Goal: Task Accomplishment & Management: Manage account settings

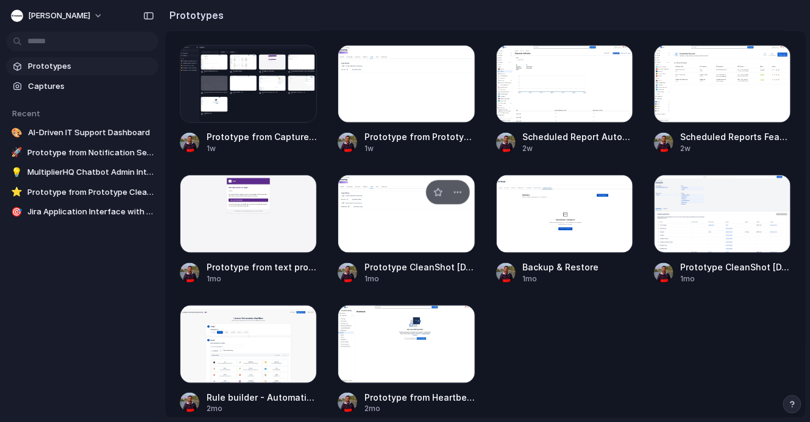
scroll to position [305, 0]
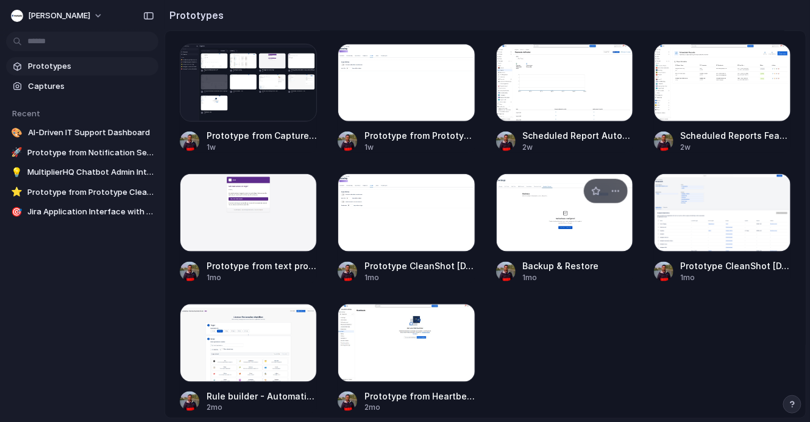
click at [559, 266] on span "Backup & Restore" at bounding box center [578, 266] width 110 height 13
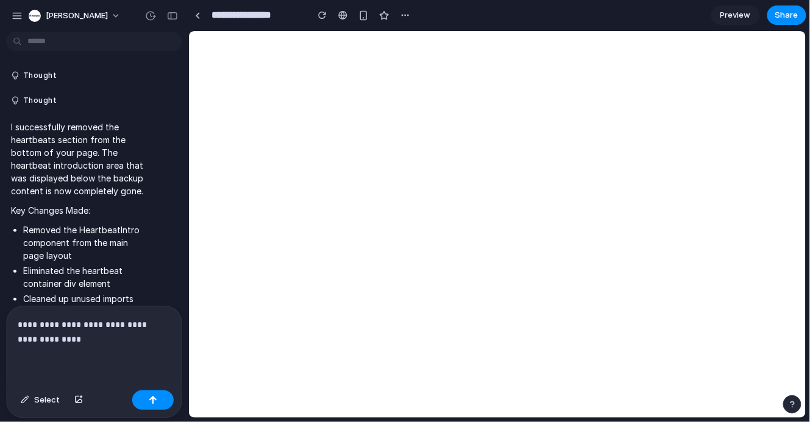
scroll to position [3997, 0]
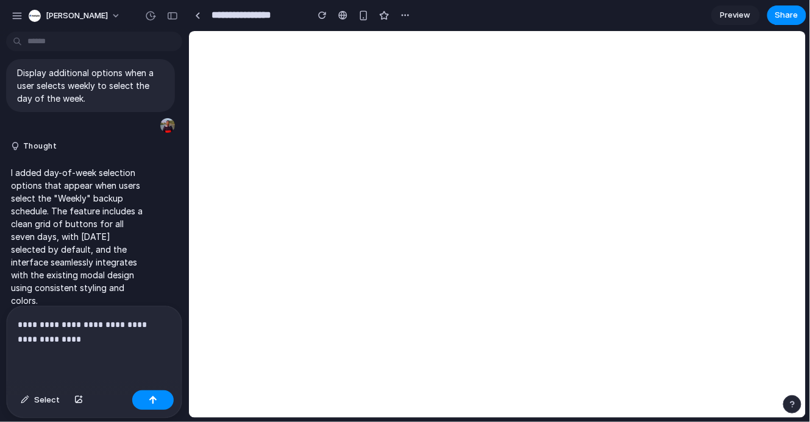
click at [108, 339] on p "**********" at bounding box center [94, 332] width 153 height 29
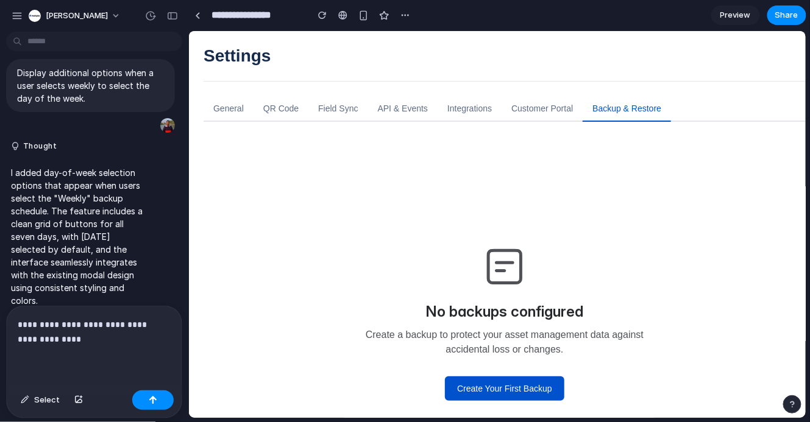
scroll to position [3982, 0]
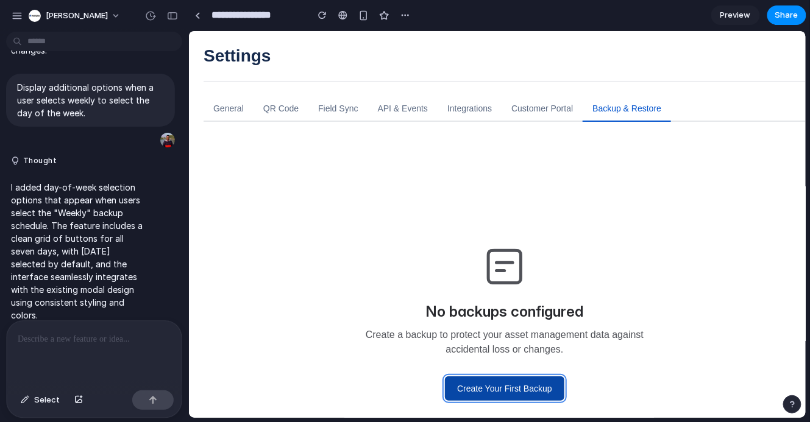
click at [461, 391] on button "Create Your First Backup" at bounding box center [503, 388] width 119 height 24
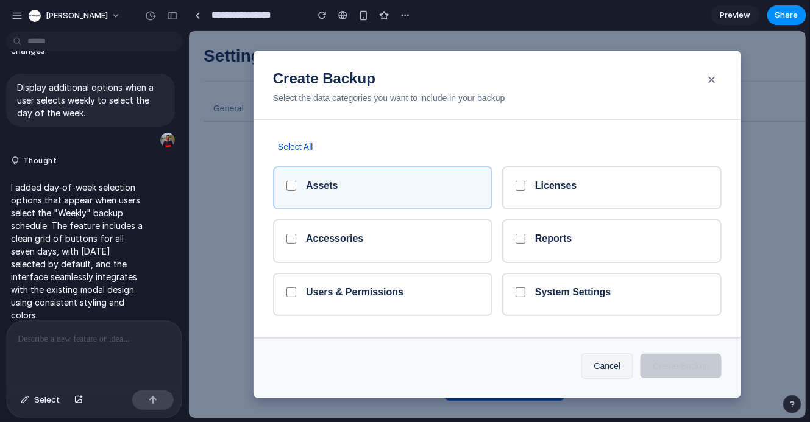
click at [397, 207] on div "Assets" at bounding box center [381, 187] width 219 height 43
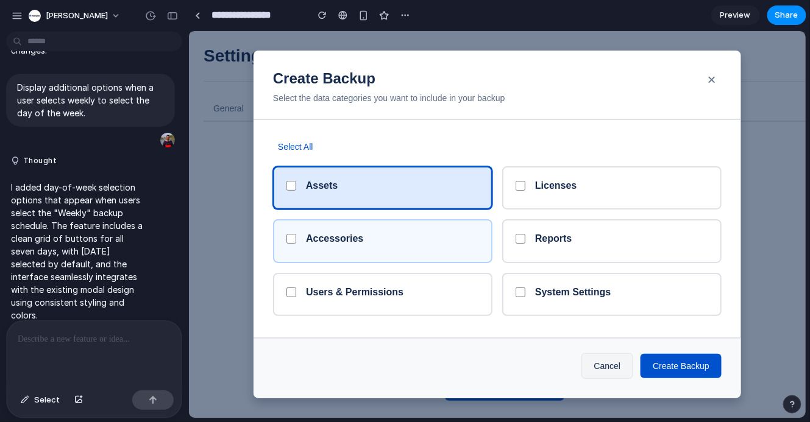
click at [397, 240] on div "Accessories" at bounding box center [391, 240] width 173 height 16
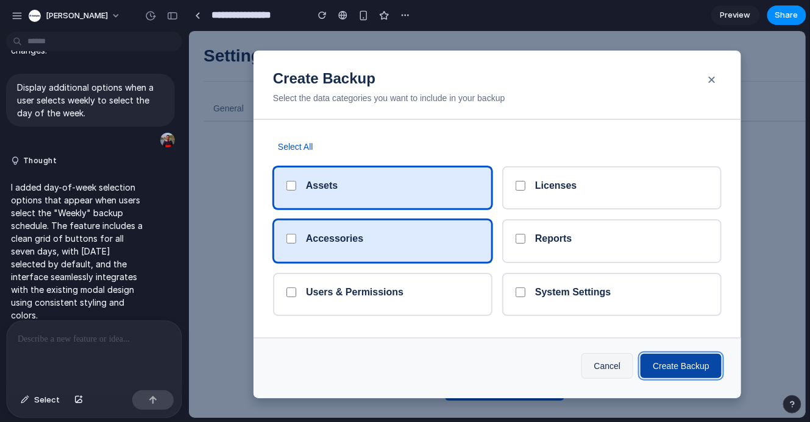
click at [665, 372] on button "Create Backup" at bounding box center [680, 365] width 81 height 24
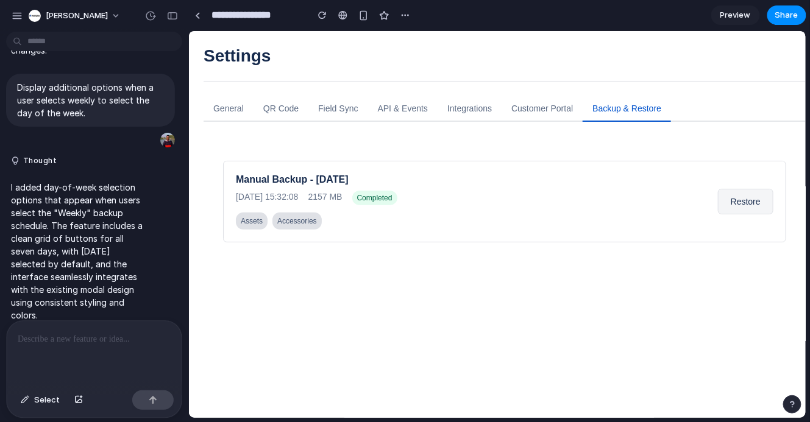
click at [75, 351] on div at bounding box center [94, 353] width 175 height 65
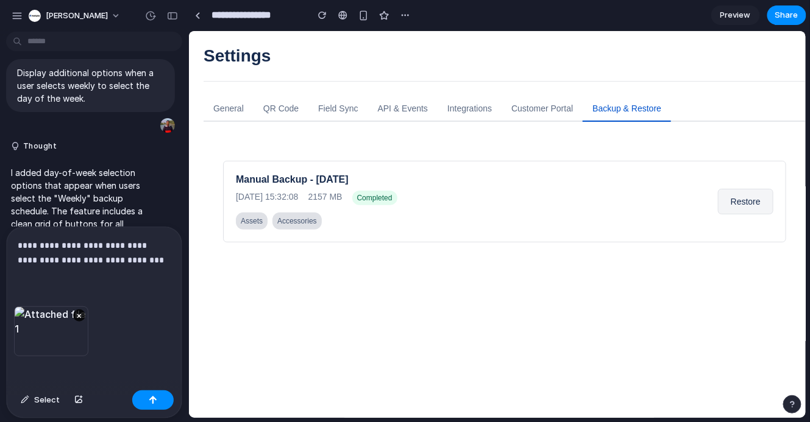
click at [112, 261] on p "**********" at bounding box center [94, 252] width 153 height 29
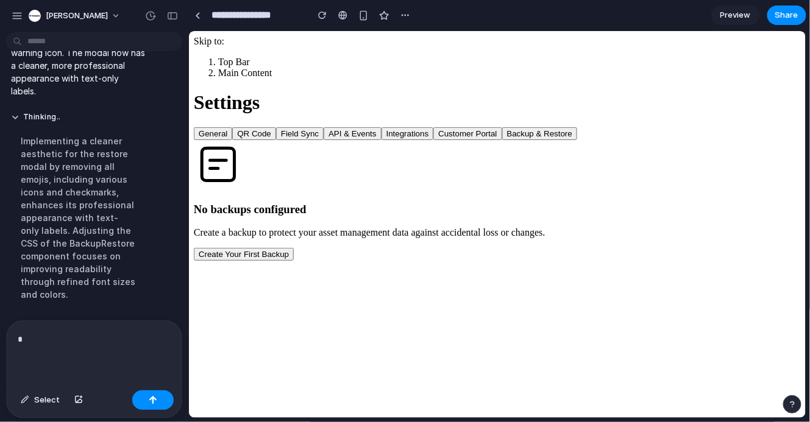
scroll to position [0, 0]
click at [545, 260] on div "No backups configured Create a backup to protect your asset management data aga…" at bounding box center [496, 200] width 607 height 121
click at [293, 260] on button "Create Your First Backup" at bounding box center [243, 253] width 100 height 13
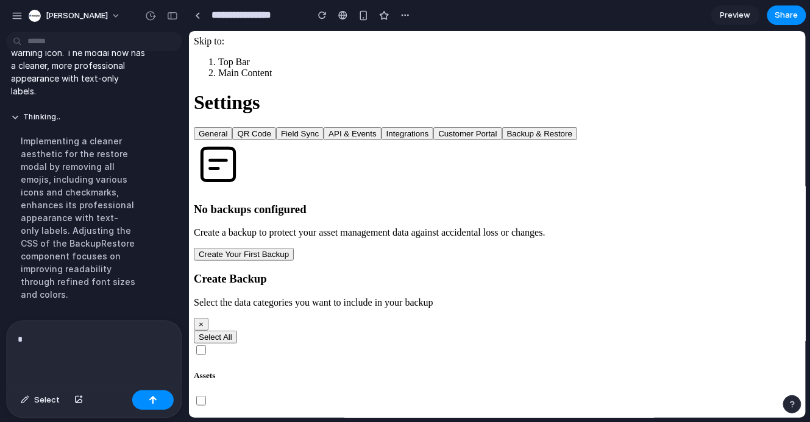
click at [387, 371] on h5 "Assets" at bounding box center [496, 376] width 607 height 10
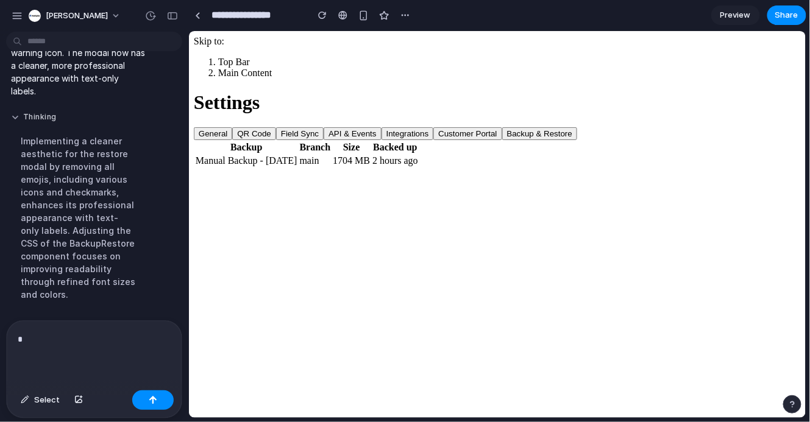
scroll to position [4117, 0]
click at [55, 360] on div "*" at bounding box center [94, 353] width 175 height 65
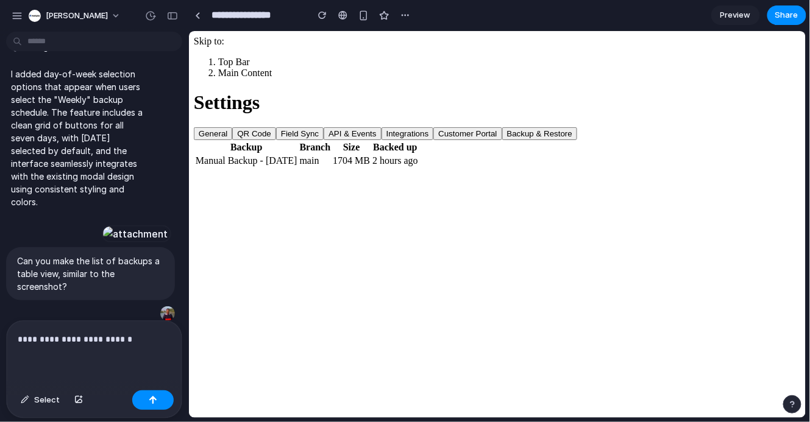
scroll to position [3574, 0]
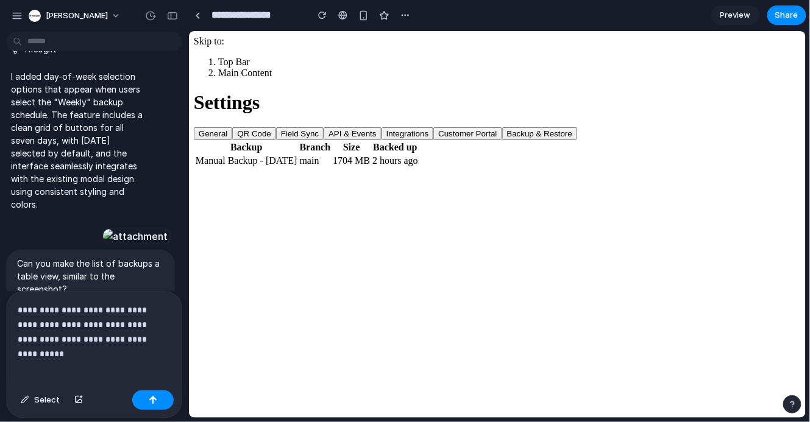
click at [104, 231] on div at bounding box center [135, 236] width 67 height 17
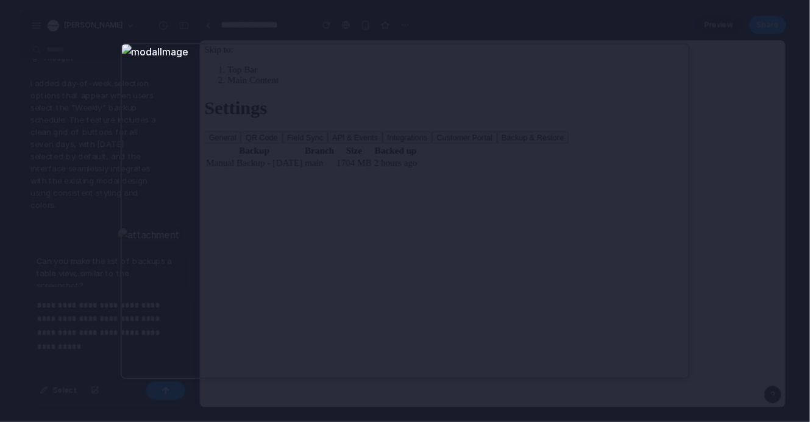
click at [71, 347] on div at bounding box center [405, 211] width 810 height 422
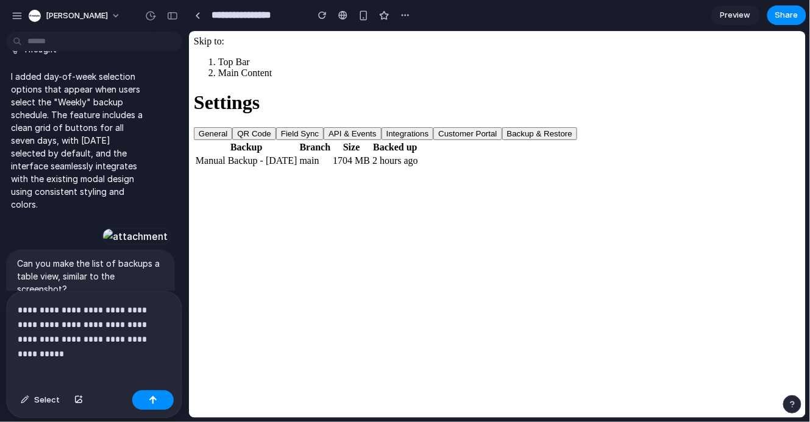
click at [103, 363] on div "**********" at bounding box center [94, 339] width 175 height 94
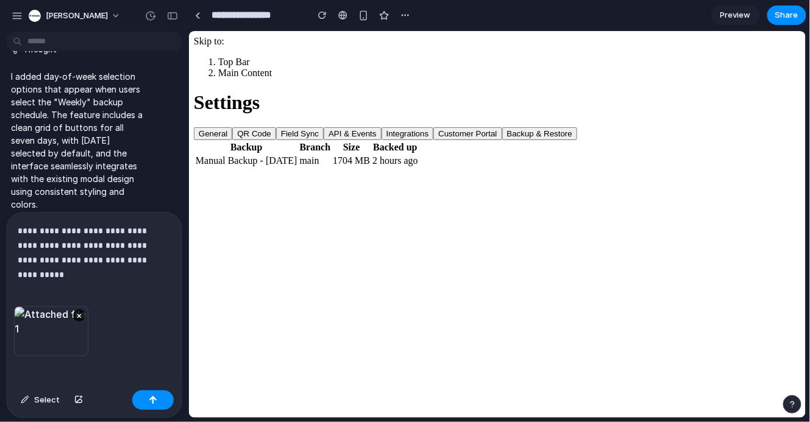
click at [85, 278] on div "**********" at bounding box center [94, 260] width 175 height 94
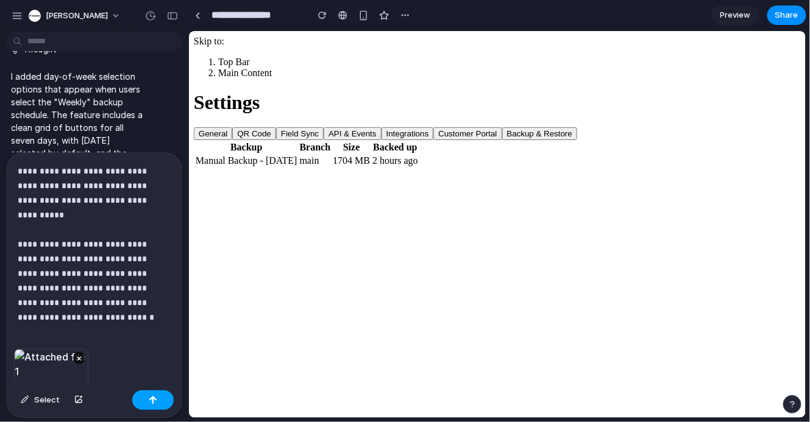
click at [142, 396] on button "button" at bounding box center [152, 401] width 41 height 20
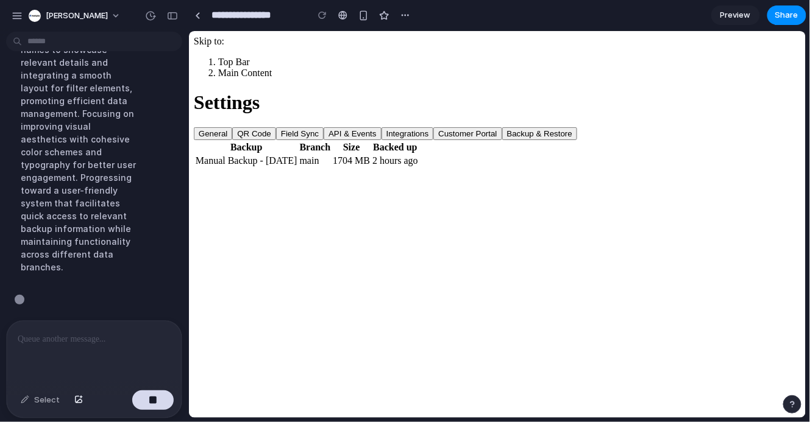
scroll to position [4541, 0]
click at [118, 352] on div at bounding box center [94, 353] width 175 height 65
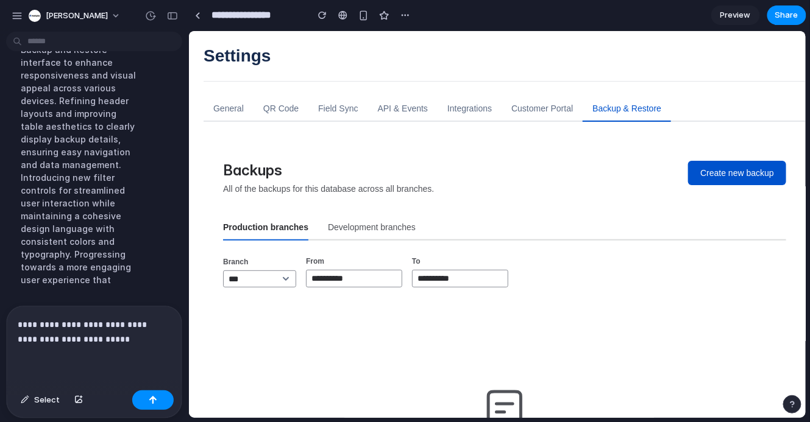
scroll to position [15, 0]
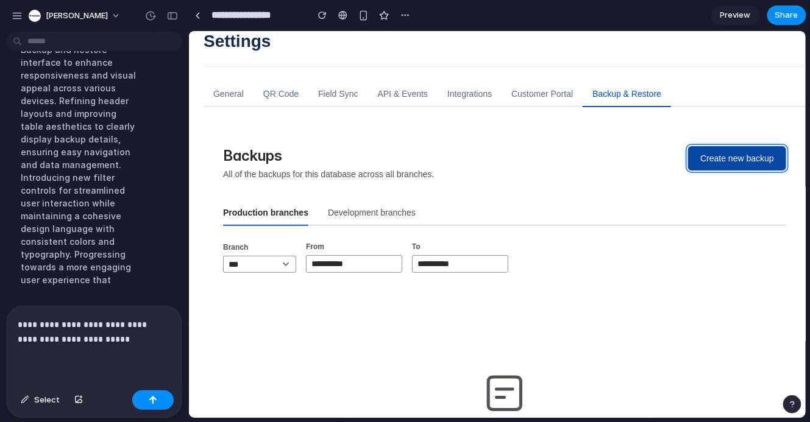
click at [728, 162] on button "Create new backup" at bounding box center [736, 158] width 98 height 24
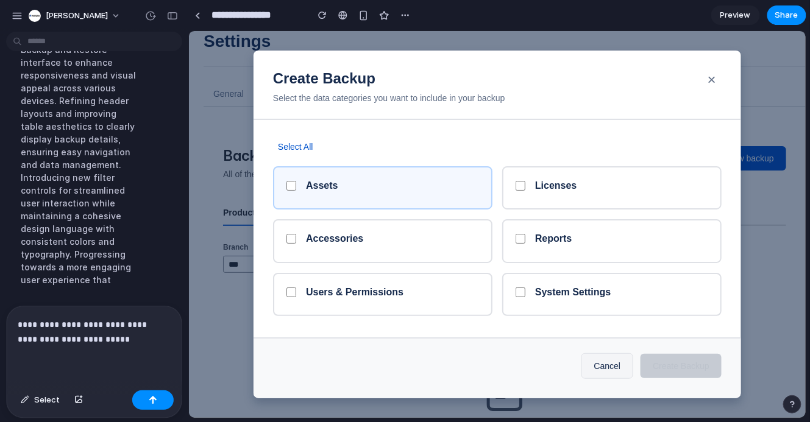
click at [469, 197] on div "Assets" at bounding box center [381, 187] width 219 height 43
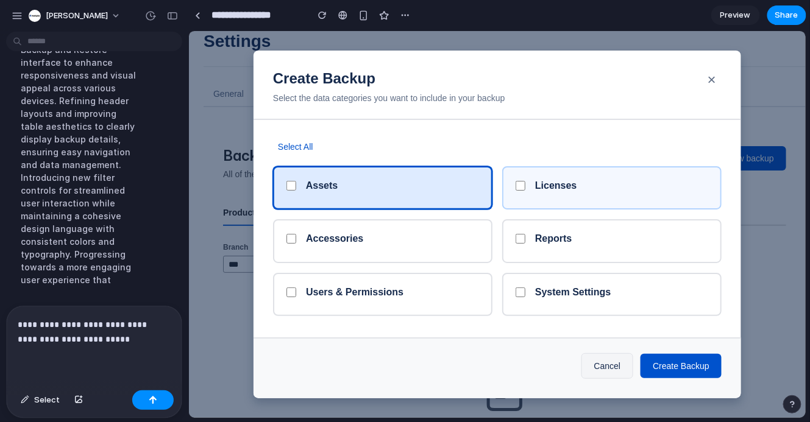
click at [598, 190] on h5 "Licenses" at bounding box center [621, 185] width 173 height 12
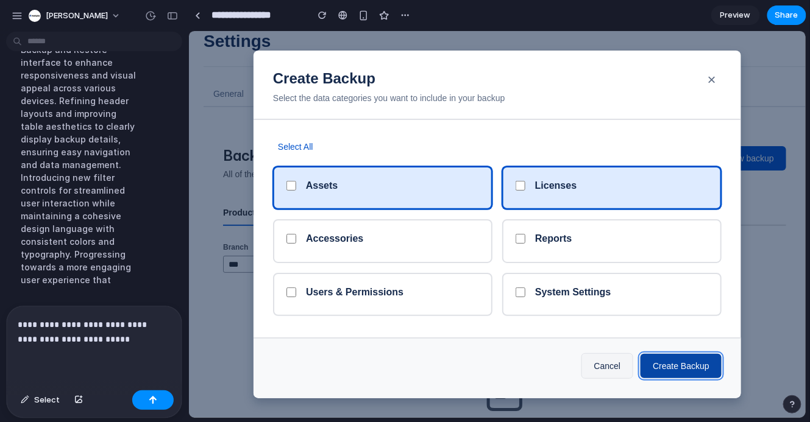
click at [662, 367] on button "Create Backup" at bounding box center [680, 365] width 81 height 24
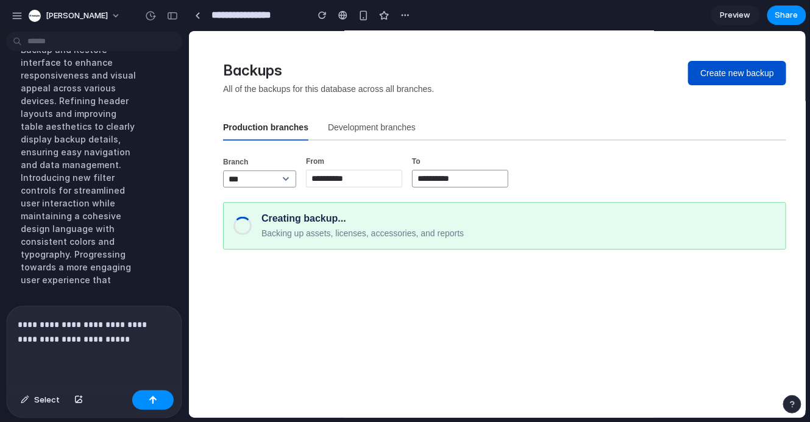
scroll to position [88, 0]
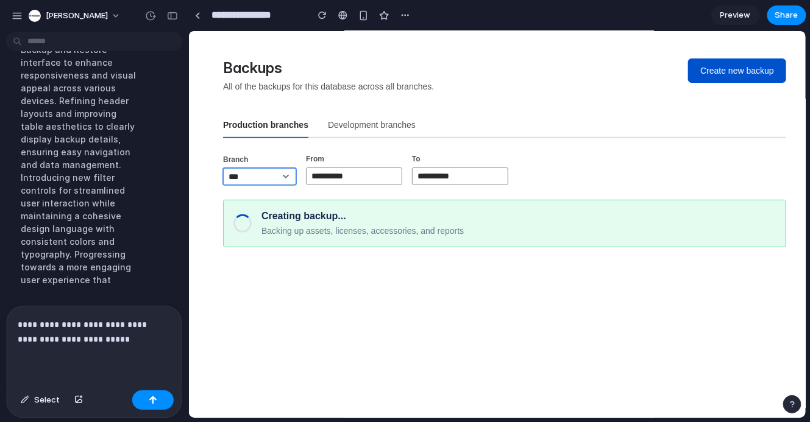
click at [269, 177] on select "*** ****" at bounding box center [258, 176] width 73 height 17
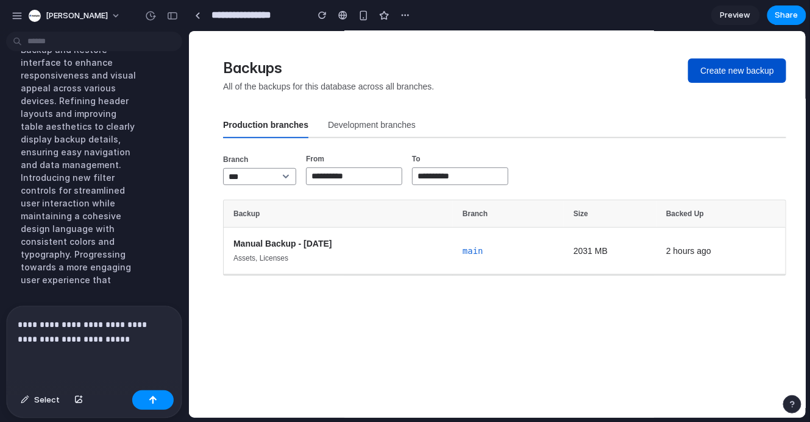
click at [302, 145] on div "**********" at bounding box center [504, 251] width 602 height 426
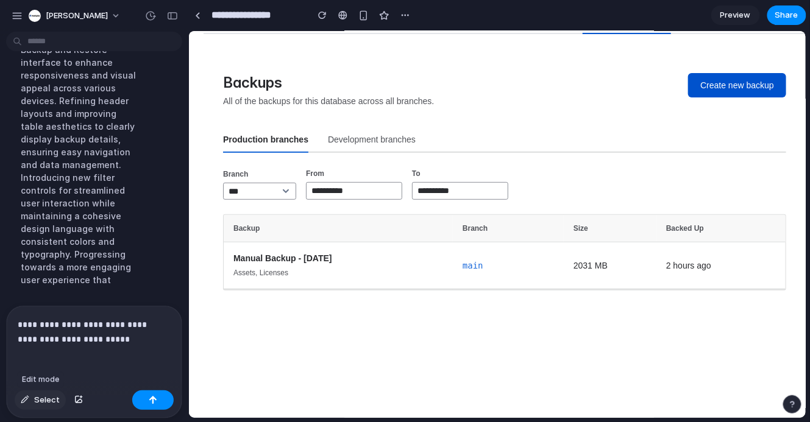
click at [26, 397] on div "button" at bounding box center [25, 400] width 9 height 7
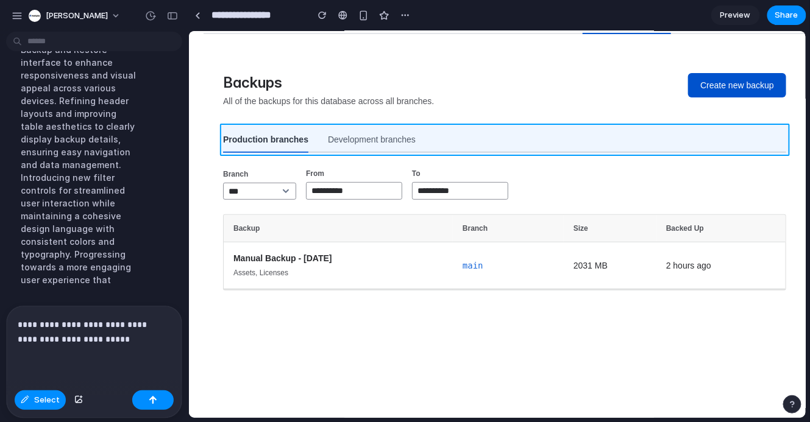
click at [491, 138] on div at bounding box center [497, 224] width 617 height 387
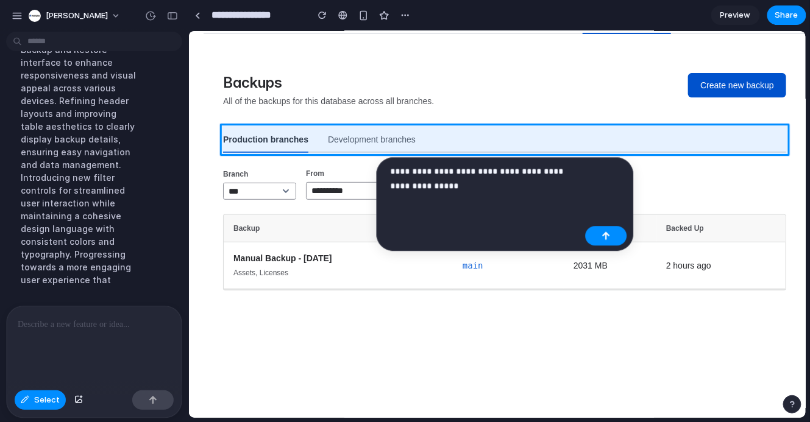
scroll to position [4593, 0]
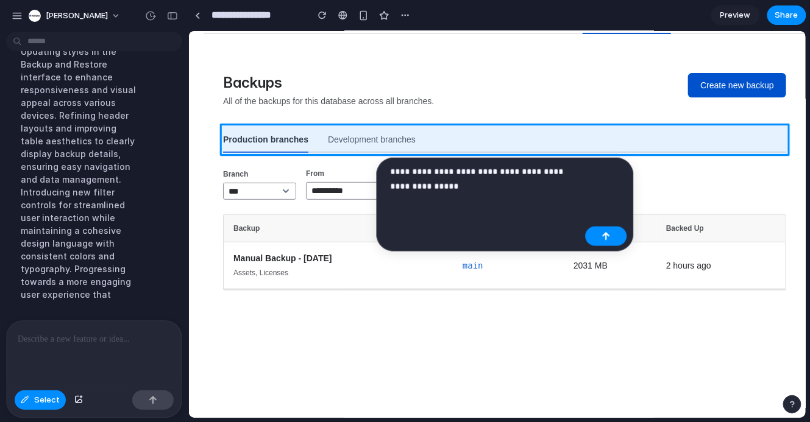
click at [513, 188] on p "**********" at bounding box center [486, 179] width 190 height 29
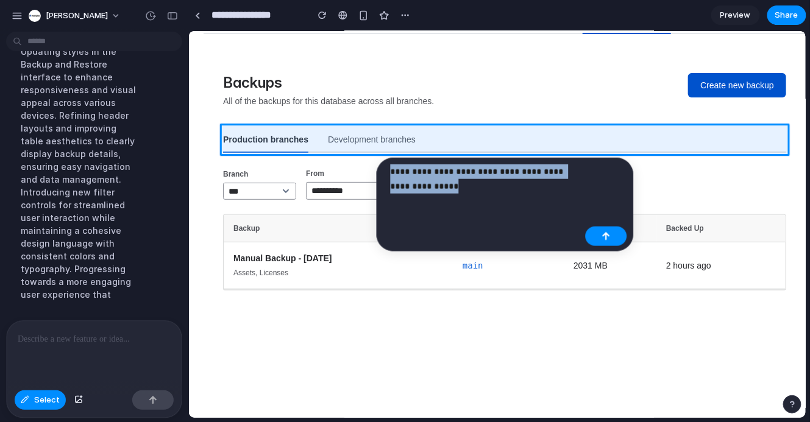
click at [513, 188] on p "**********" at bounding box center [486, 179] width 190 height 29
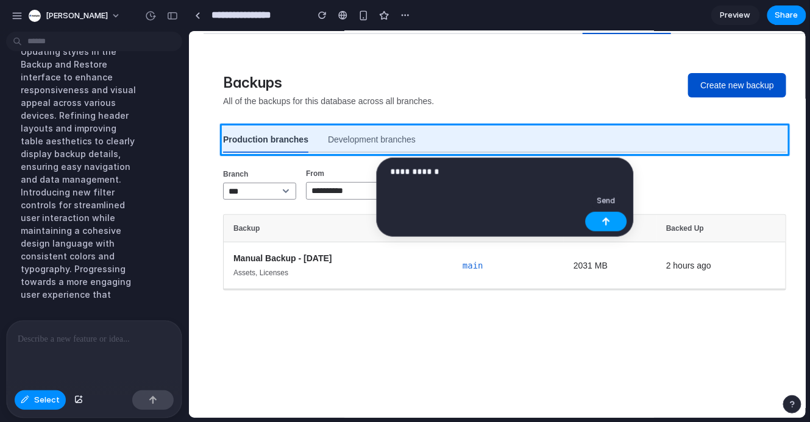
click at [597, 221] on button "button" at bounding box center [606, 222] width 41 height 20
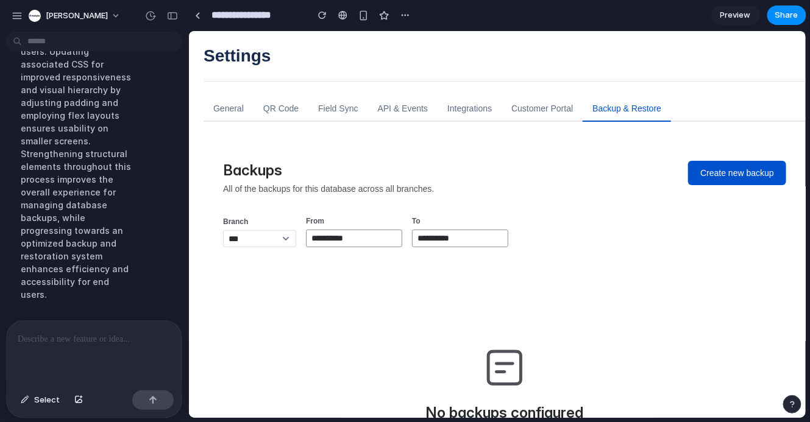
scroll to position [15, 0]
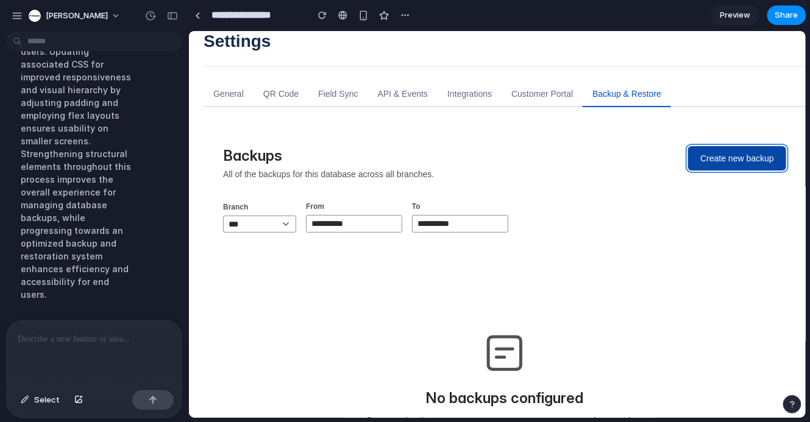
click at [736, 151] on button "Create new backup" at bounding box center [736, 158] width 98 height 24
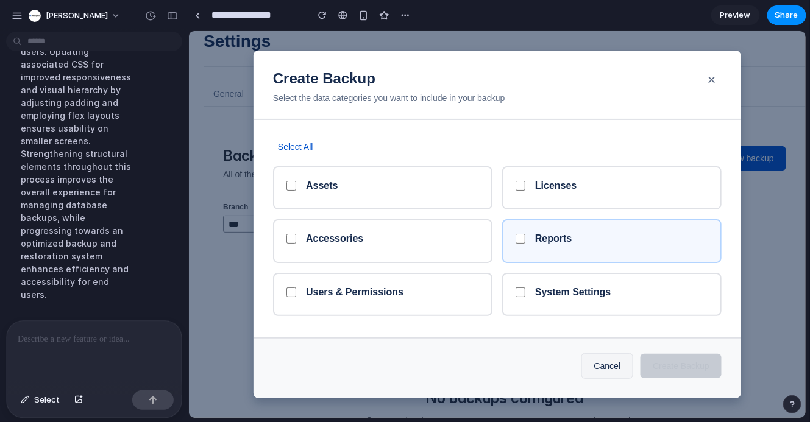
click at [544, 242] on h5 "Reports" at bounding box center [621, 238] width 173 height 12
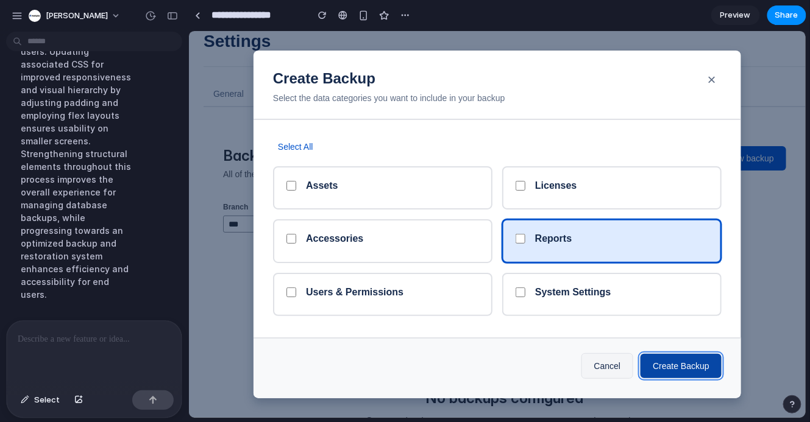
click at [687, 365] on button "Create Backup" at bounding box center [680, 365] width 81 height 24
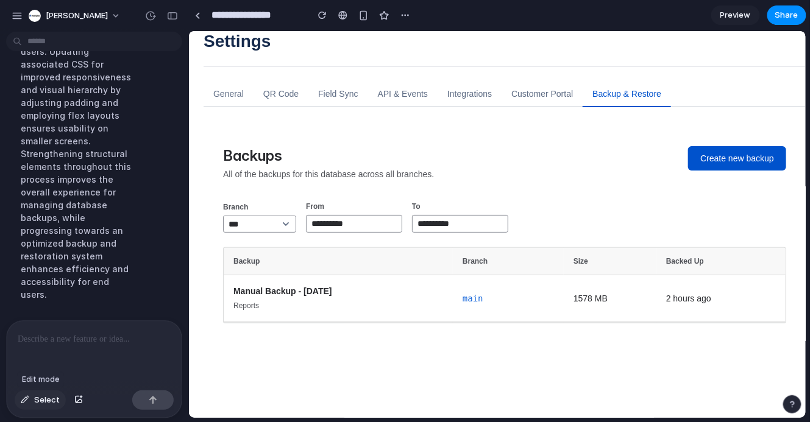
click at [41, 402] on span "Select" at bounding box center [47, 400] width 26 height 12
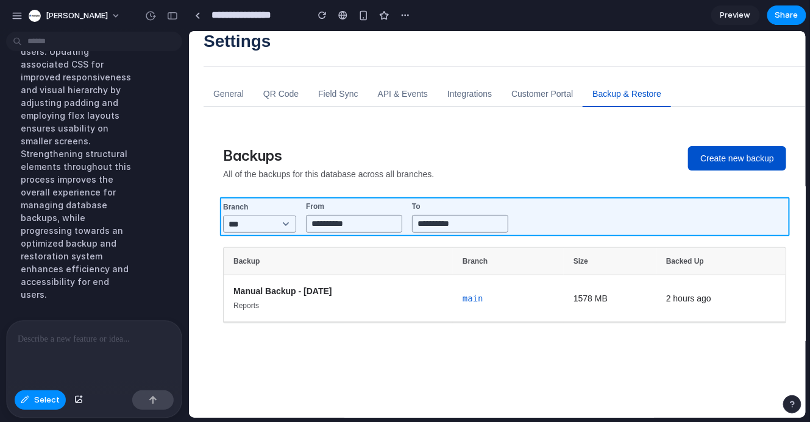
click at [530, 224] on div at bounding box center [497, 224] width 617 height 387
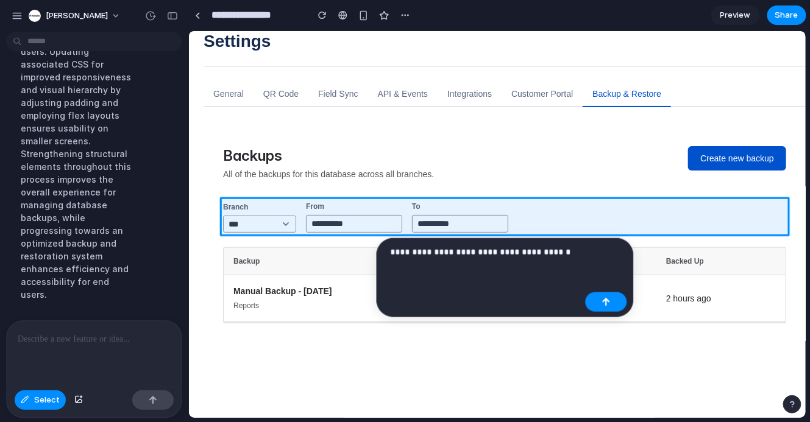
click at [438, 252] on p "**********" at bounding box center [486, 252] width 190 height 15
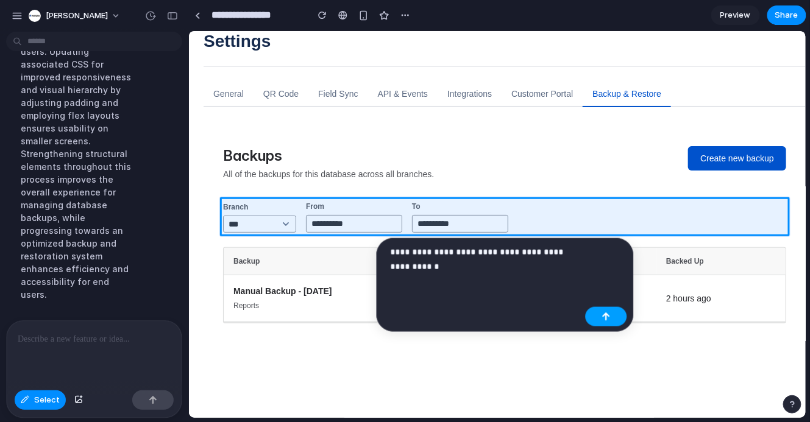
click at [603, 313] on div "button" at bounding box center [606, 317] width 9 height 9
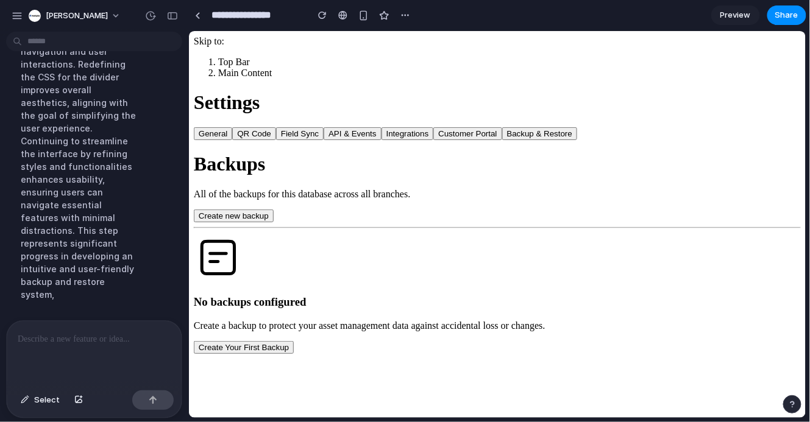
scroll to position [0, 0]
click at [273, 209] on button "Create new backup" at bounding box center [233, 215] width 80 height 13
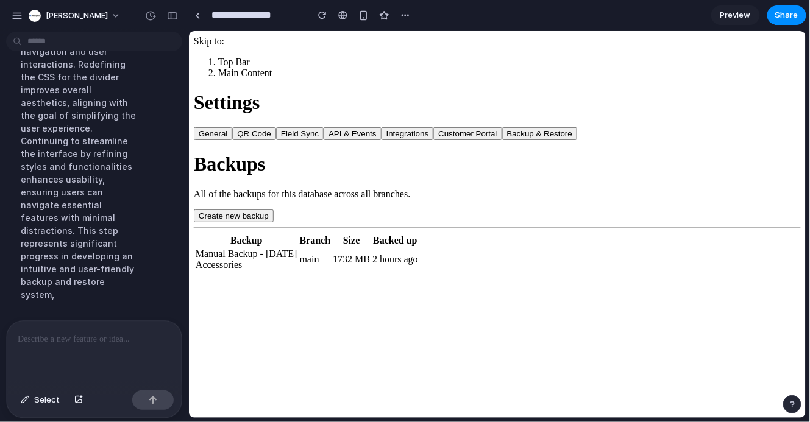
click at [106, 360] on div at bounding box center [94, 353] width 175 height 65
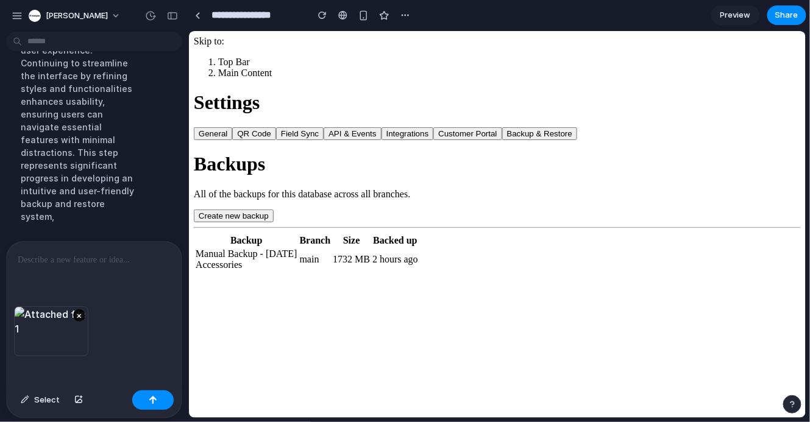
click at [79, 317] on button "×" at bounding box center [79, 316] width 12 height 12
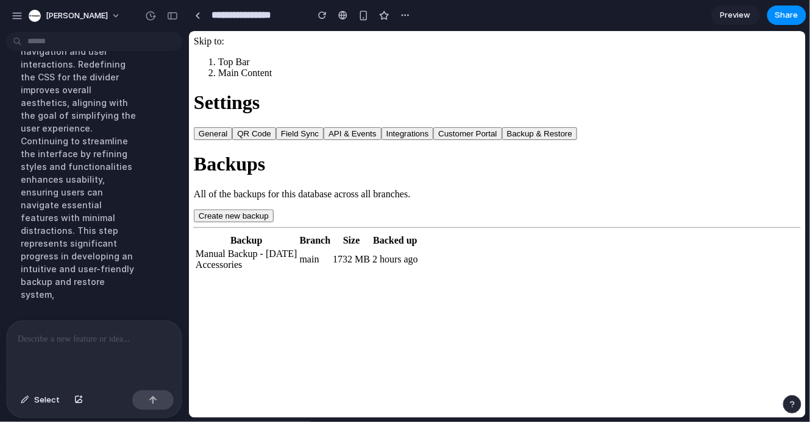
click at [66, 345] on p at bounding box center [94, 339] width 153 height 15
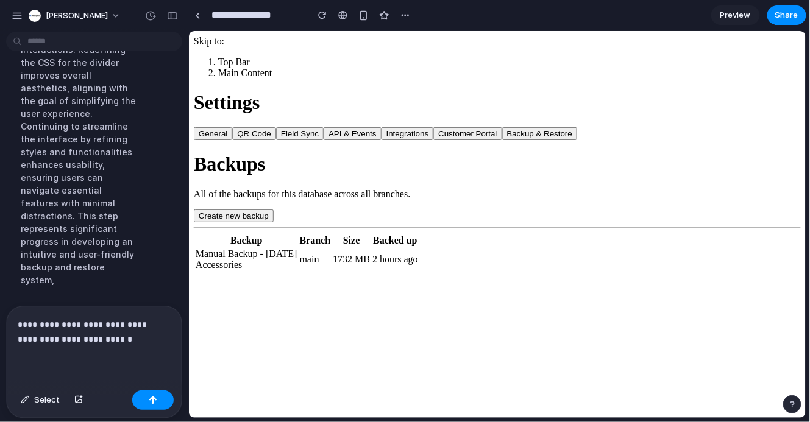
click at [129, 343] on p "**********" at bounding box center [94, 332] width 153 height 29
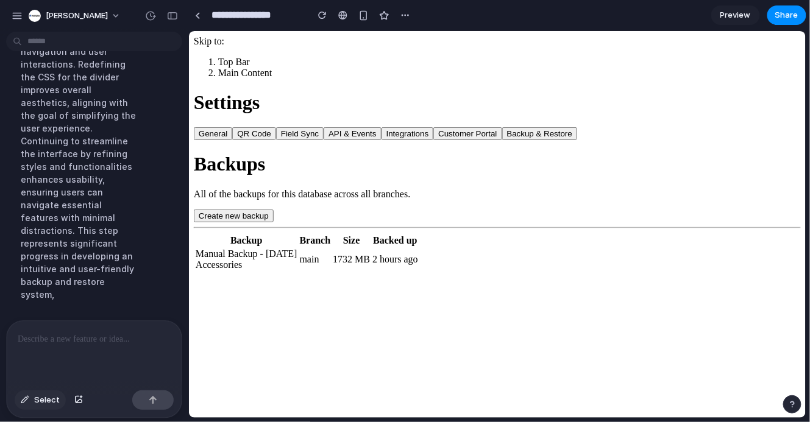
click at [43, 400] on span "Select" at bounding box center [47, 400] width 26 height 12
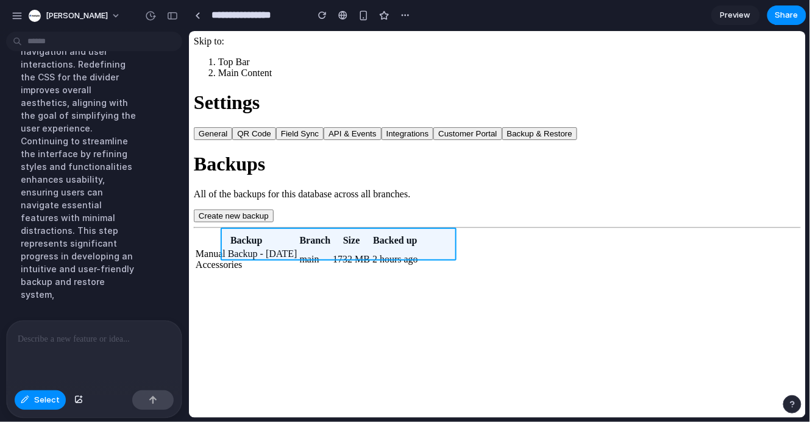
click at [229, 243] on div at bounding box center [497, 224] width 617 height 387
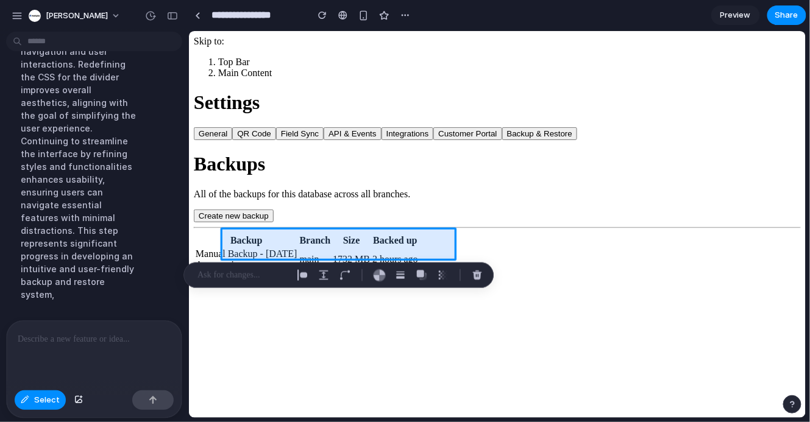
click at [360, 236] on div at bounding box center [497, 224] width 617 height 387
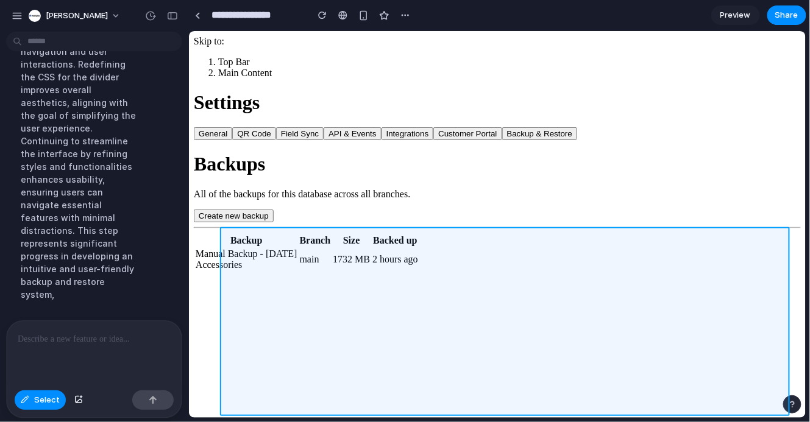
click at [259, 321] on div at bounding box center [497, 224] width 617 height 387
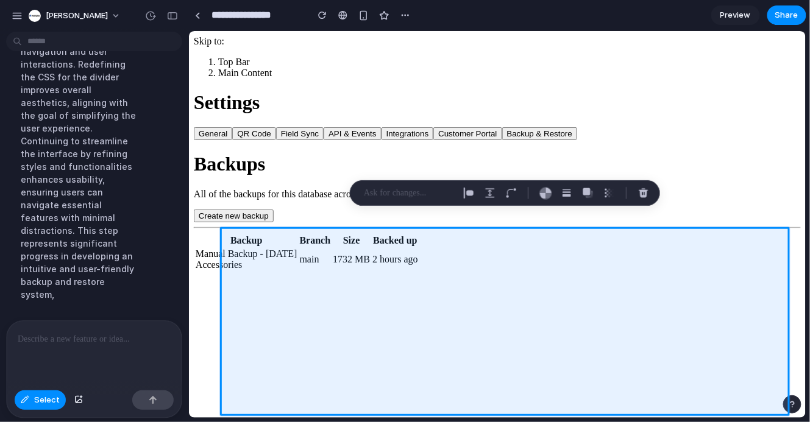
click at [397, 193] on p at bounding box center [409, 193] width 90 height 15
click at [389, 197] on p at bounding box center [409, 193] width 90 height 15
click at [114, 339] on p at bounding box center [94, 339] width 153 height 15
click at [392, 197] on p at bounding box center [409, 193] width 90 height 15
click at [104, 370] on div at bounding box center [94, 353] width 175 height 65
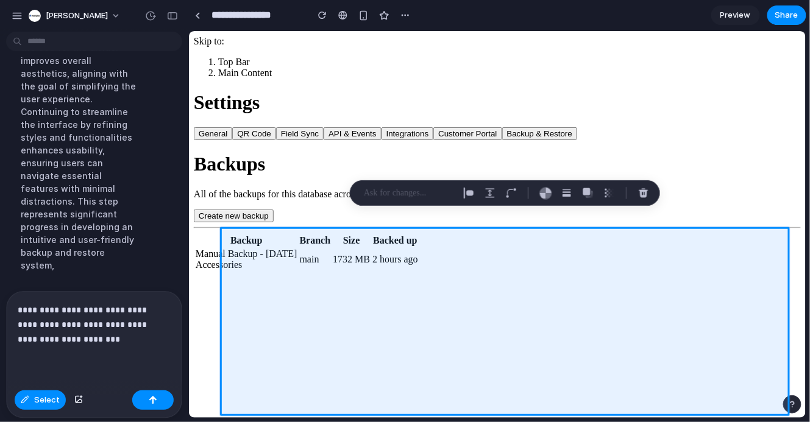
click at [402, 197] on p at bounding box center [409, 193] width 90 height 15
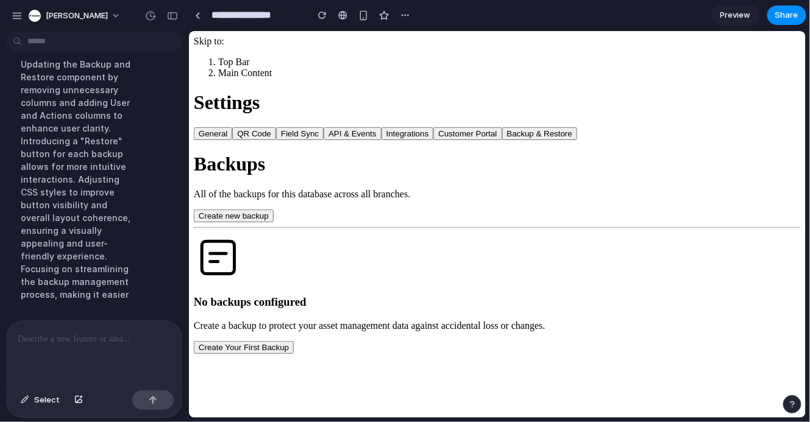
click at [273, 209] on button "Create new backup" at bounding box center [233, 215] width 80 height 13
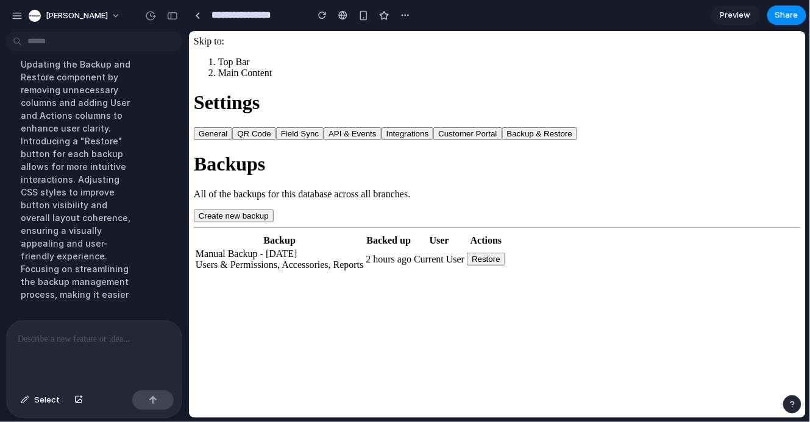
click at [464, 271] on td "Current User" at bounding box center [439, 258] width 52 height 23
click at [52, 351] on div at bounding box center [94, 353] width 175 height 65
click at [40, 397] on span "Select" at bounding box center [47, 400] width 26 height 12
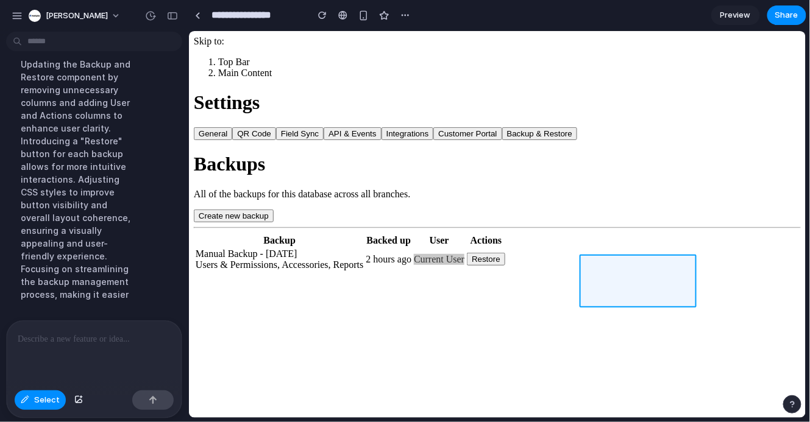
click at [610, 283] on div at bounding box center [497, 224] width 617 height 387
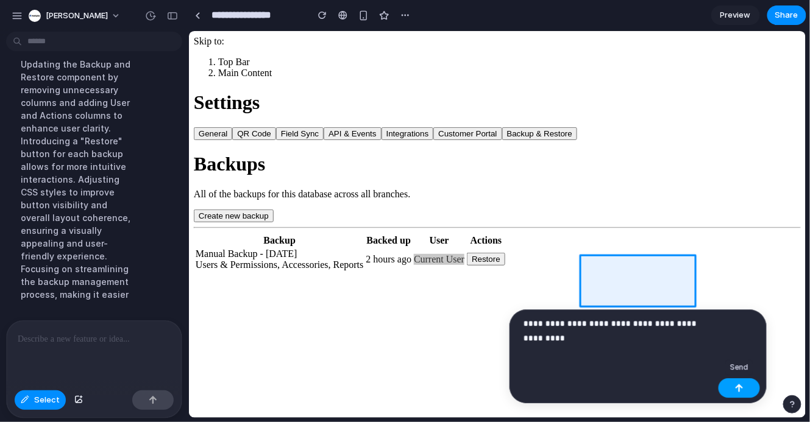
click at [731, 380] on button "button" at bounding box center [739, 388] width 41 height 20
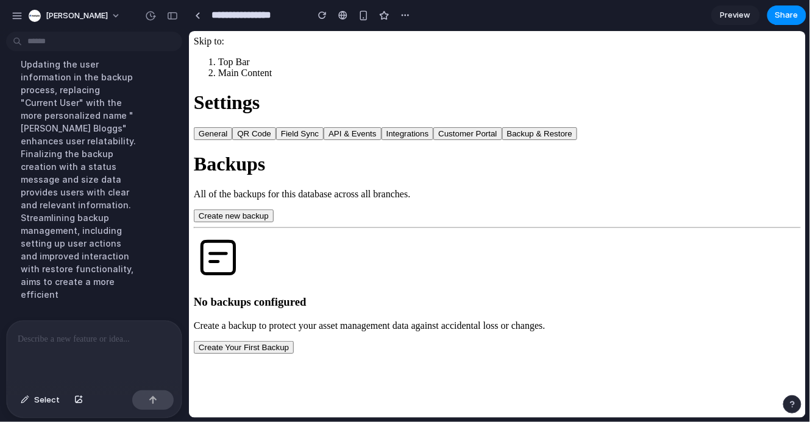
click at [273, 209] on button "Create new backup" at bounding box center [233, 215] width 80 height 13
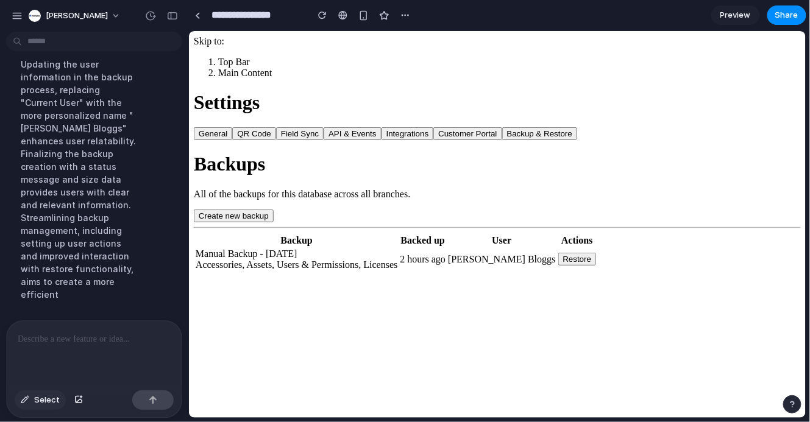
click at [26, 406] on button "Select" at bounding box center [40, 401] width 51 height 20
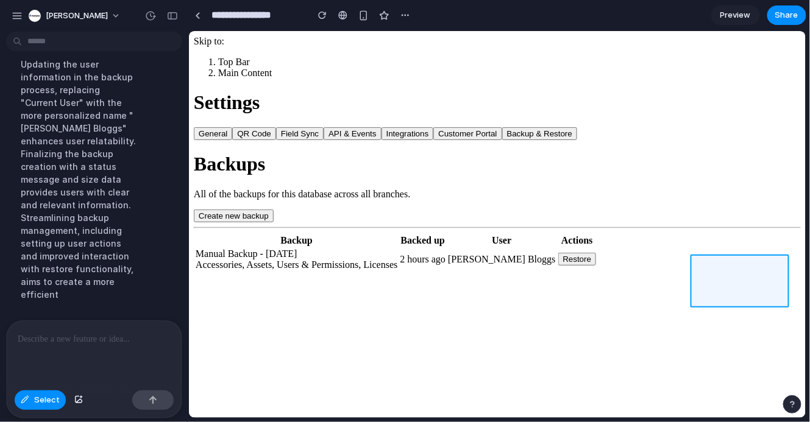
click at [714, 265] on div at bounding box center [497, 224] width 617 height 387
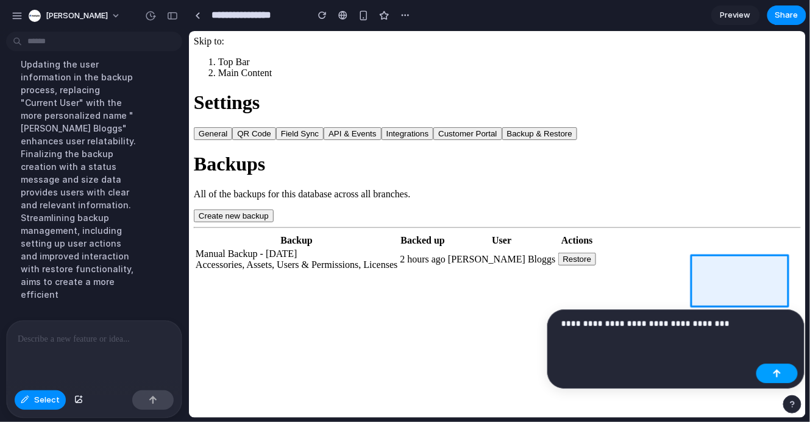
click at [769, 370] on button "button" at bounding box center [776, 374] width 41 height 20
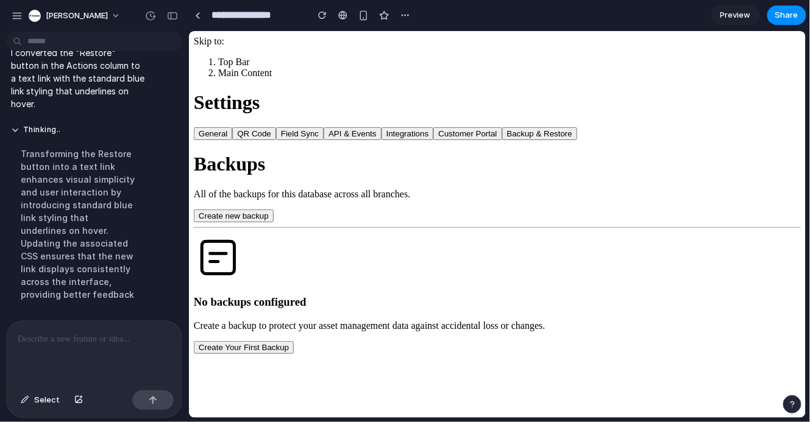
click at [739, 189] on div "Backups All of the backups for this database across all branches. Create new ba…" at bounding box center [496, 186] width 607 height 69
click at [273, 209] on button "Create new backup" at bounding box center [233, 215] width 80 height 13
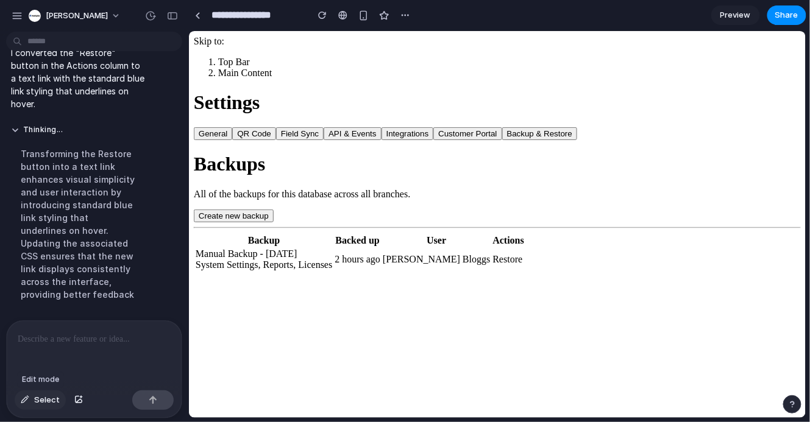
click at [35, 400] on span "Select" at bounding box center [47, 400] width 26 height 12
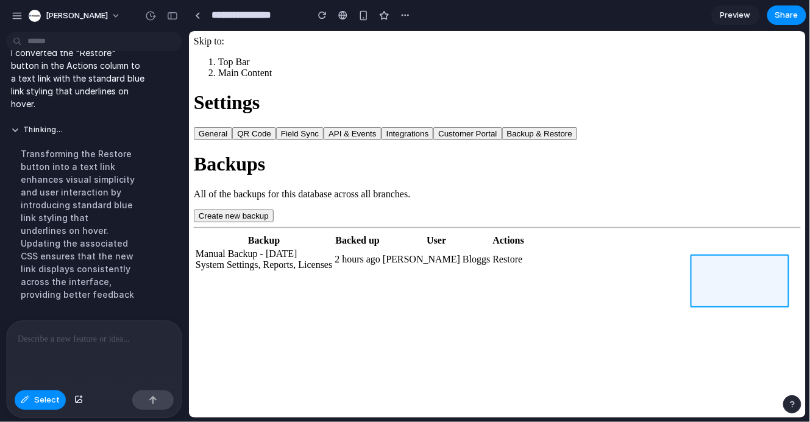
click at [740, 287] on div at bounding box center [497, 224] width 617 height 387
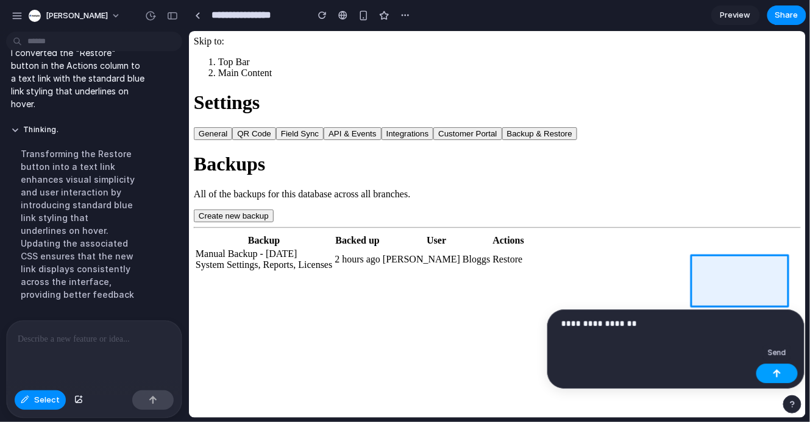
click at [775, 370] on div "button" at bounding box center [777, 373] width 9 height 9
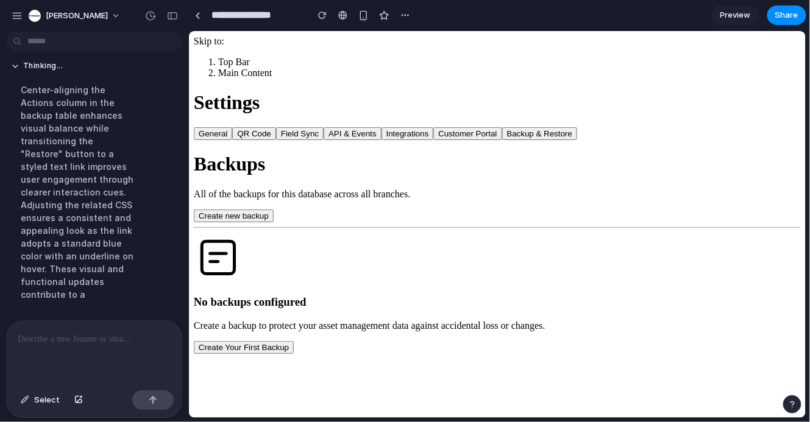
click at [273, 209] on button "Create new backup" at bounding box center [233, 215] width 80 height 13
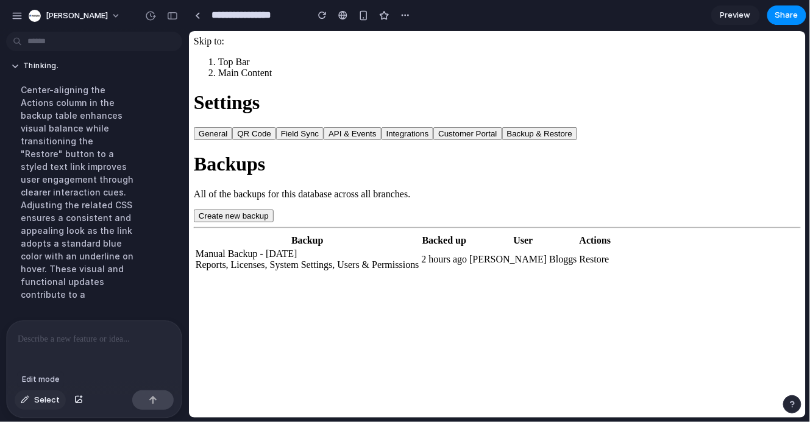
click at [37, 402] on span "Select" at bounding box center [47, 400] width 26 height 12
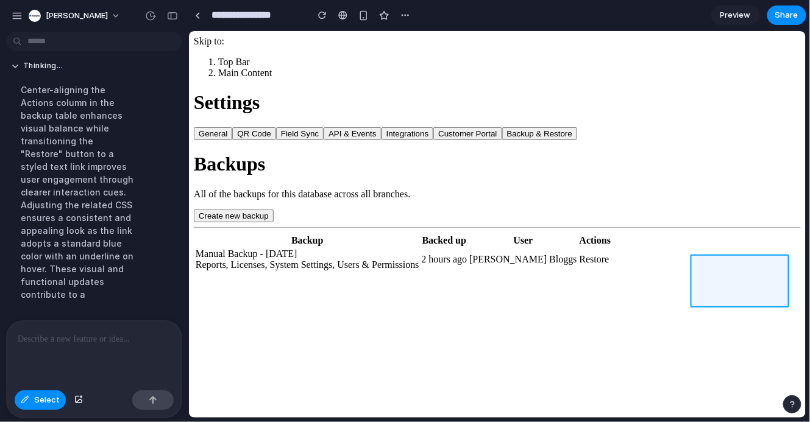
drag, startPoint x: 728, startPoint y: 277, endPoint x: 712, endPoint y: 277, distance: 15.8
click at [712, 277] on div at bounding box center [497, 224] width 617 height 387
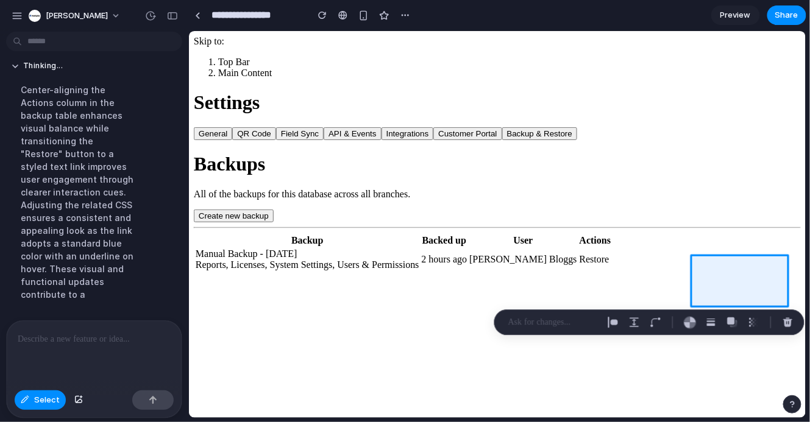
click at [551, 327] on p at bounding box center [553, 322] width 90 height 15
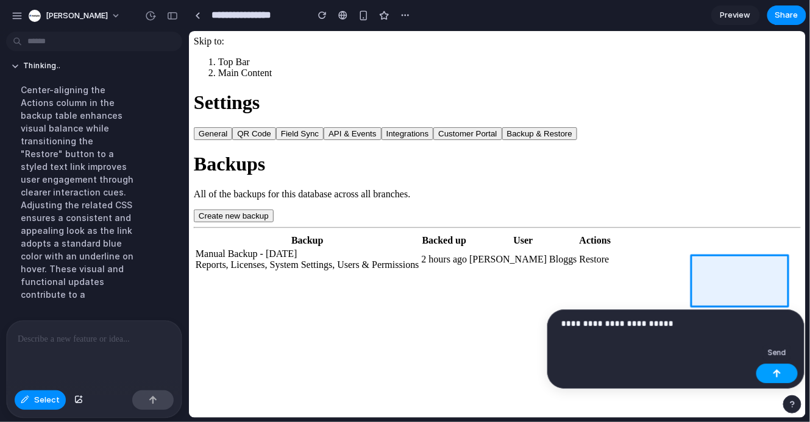
click at [776, 377] on div "button" at bounding box center [777, 373] width 9 height 9
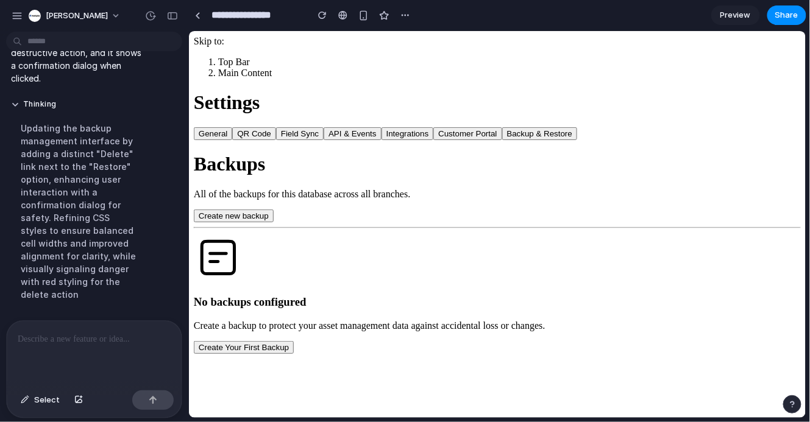
click at [273, 209] on button "Create new backup" at bounding box center [233, 215] width 80 height 13
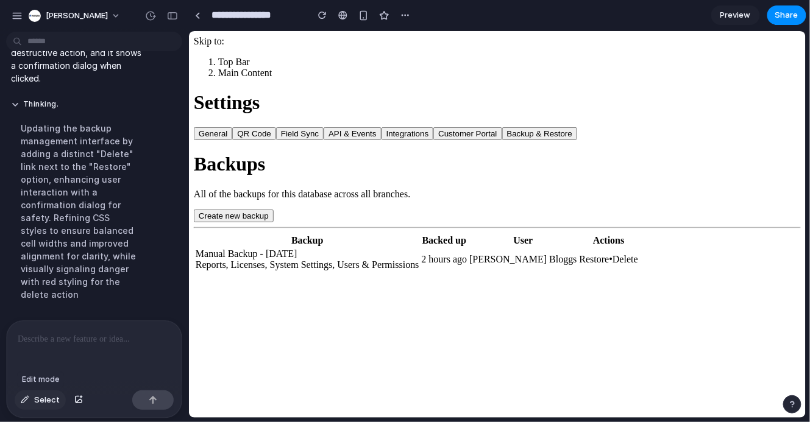
click at [48, 404] on span "Select" at bounding box center [47, 400] width 26 height 12
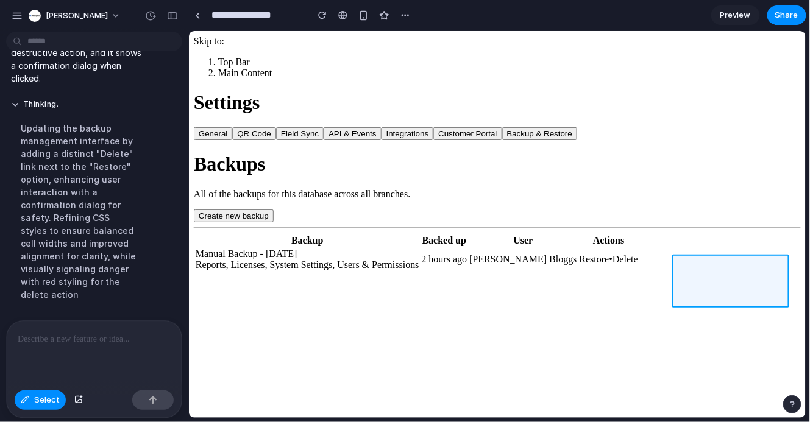
click at [699, 272] on div at bounding box center [497, 224] width 617 height 387
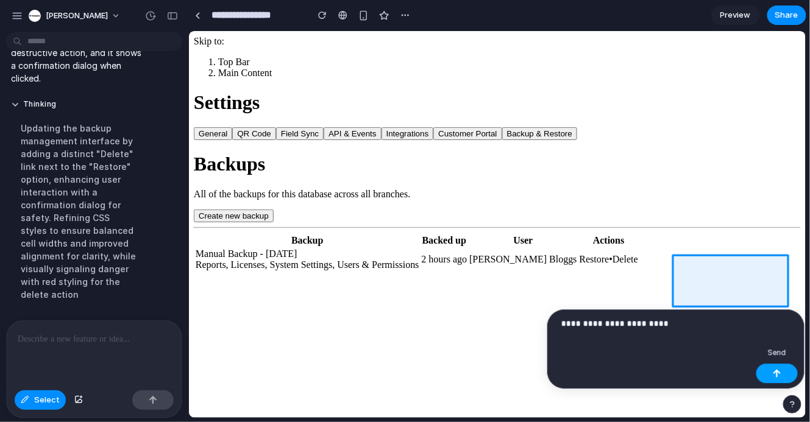
click at [773, 371] on div "button" at bounding box center [777, 373] width 9 height 9
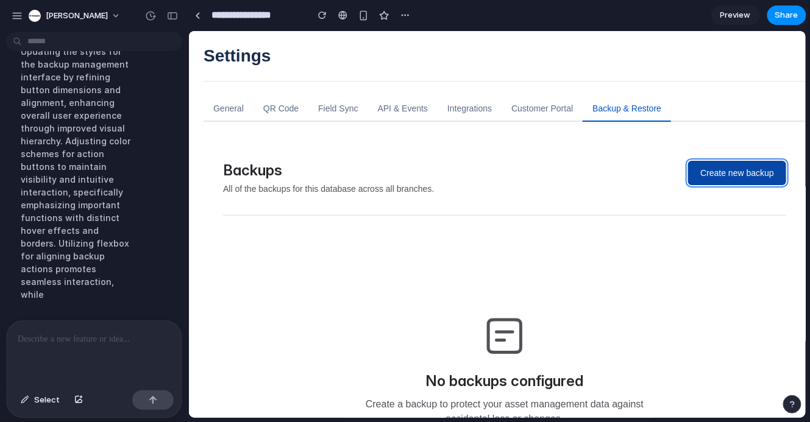
click at [714, 182] on button "Create new backup" at bounding box center [736, 172] width 98 height 24
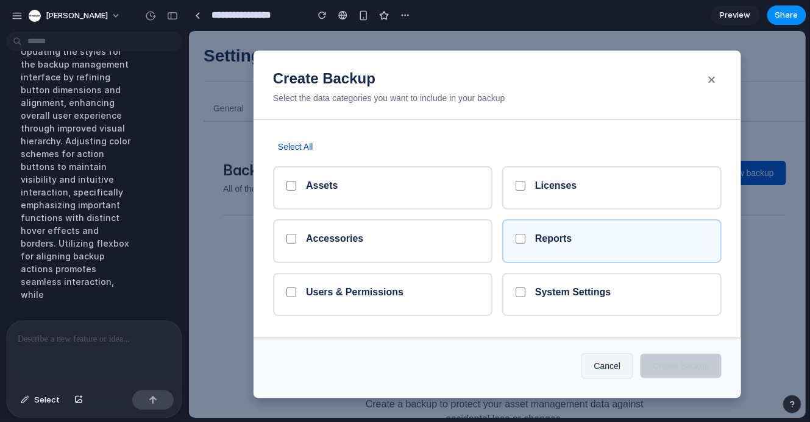
click at [545, 250] on div "Reports" at bounding box center [611, 240] width 219 height 43
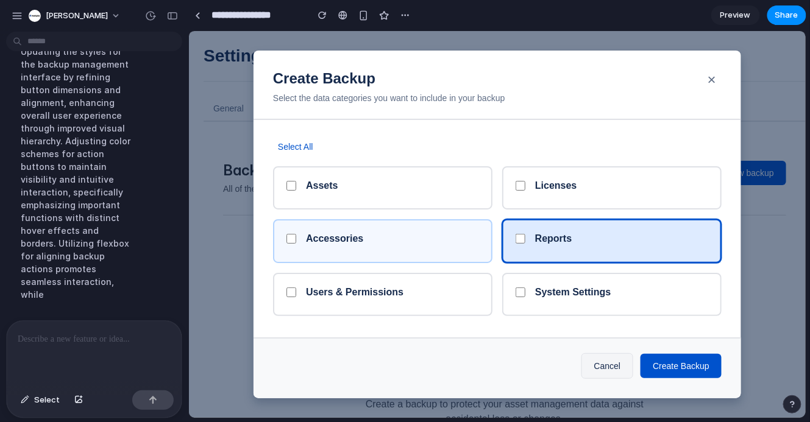
click at [338, 255] on div "Accessories" at bounding box center [381, 240] width 219 height 43
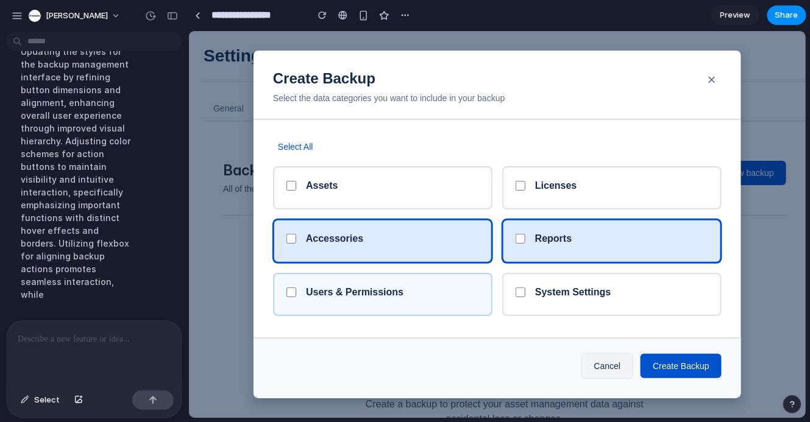
click at [360, 313] on div "Users & Permissions" at bounding box center [381, 293] width 219 height 43
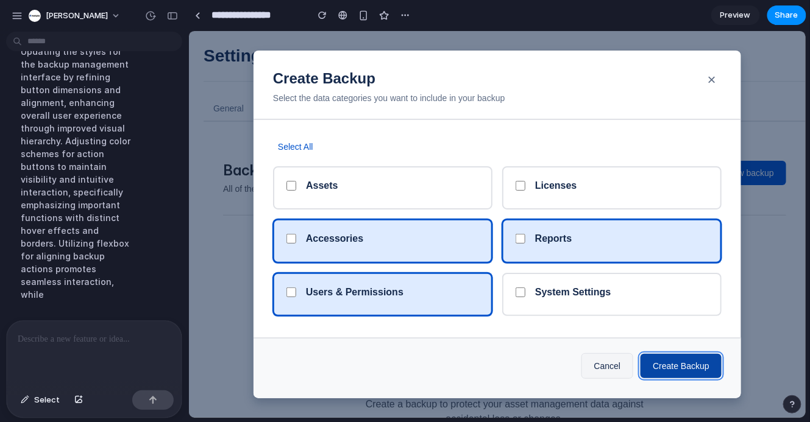
click at [699, 367] on button "Create Backup" at bounding box center [680, 365] width 81 height 24
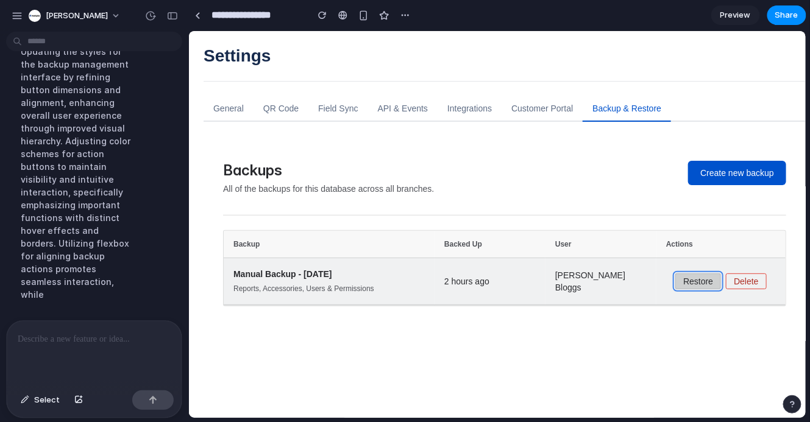
click at [692, 285] on button "Restore" at bounding box center [698, 281] width 46 height 16
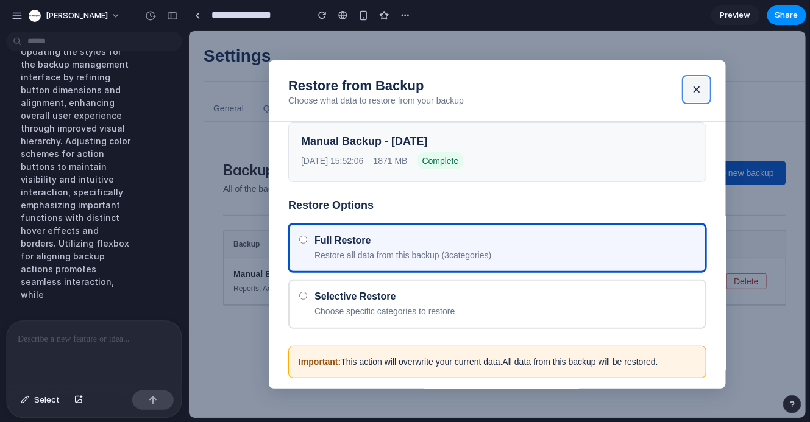
click at [700, 92] on button "×" at bounding box center [696, 89] width 24 height 24
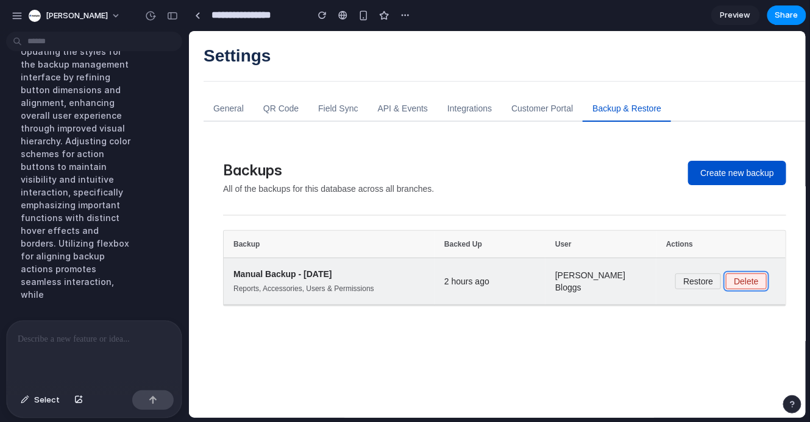
click at [741, 283] on button "Delete" at bounding box center [745, 281] width 40 height 16
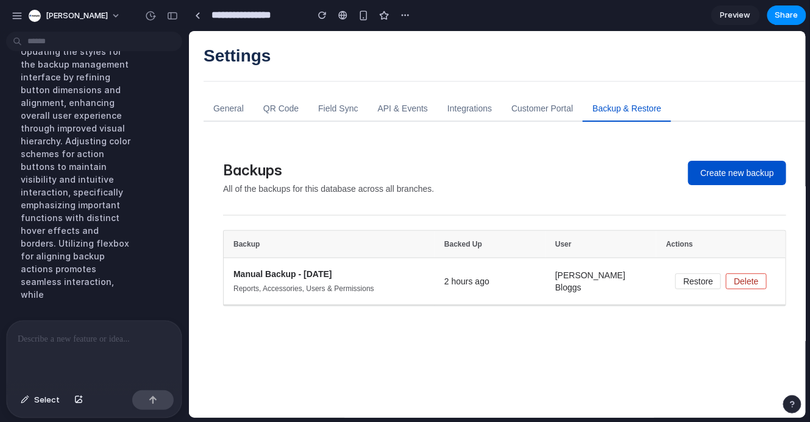
click at [557, 198] on div "Backups All of the backups for this database across all branches. Create new ba…" at bounding box center [504, 354] width 602 height 426
drag, startPoint x: 667, startPoint y: 243, endPoint x: 698, endPoint y: 243, distance: 31.1
click at [697, 243] on th "Actions" at bounding box center [720, 243] width 129 height 27
click at [698, 243] on th "Actions" at bounding box center [720, 243] width 129 height 27
drag, startPoint x: 698, startPoint y: 243, endPoint x: 687, endPoint y: 243, distance: 11.0
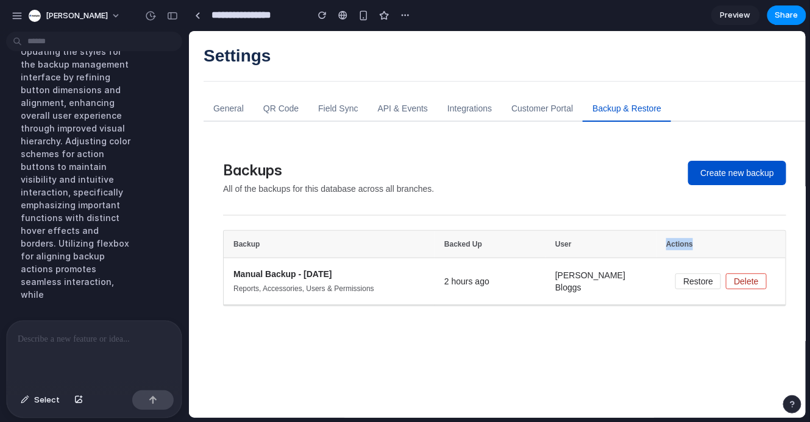
click at [687, 243] on th "Actions" at bounding box center [720, 243] width 129 height 27
drag, startPoint x: 687, startPoint y: 243, endPoint x: 695, endPoint y: 244, distance: 8.6
click at [695, 244] on th "Actions" at bounding box center [720, 243] width 129 height 27
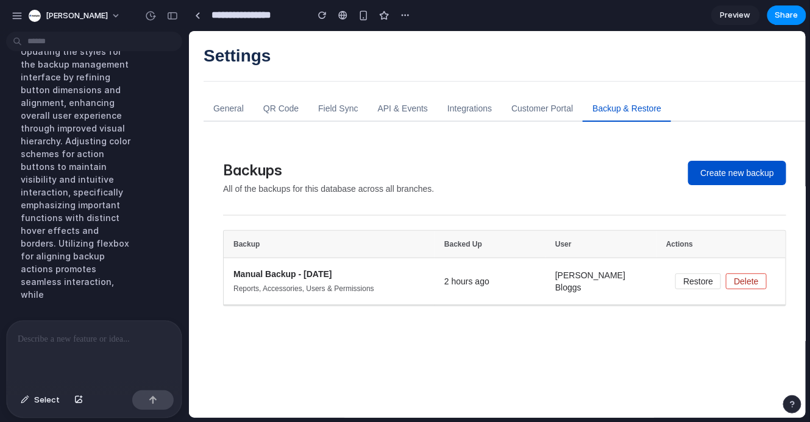
click at [50, 358] on div at bounding box center [94, 353] width 175 height 65
click at [699, 183] on button "Create new backup" at bounding box center [736, 172] width 98 height 24
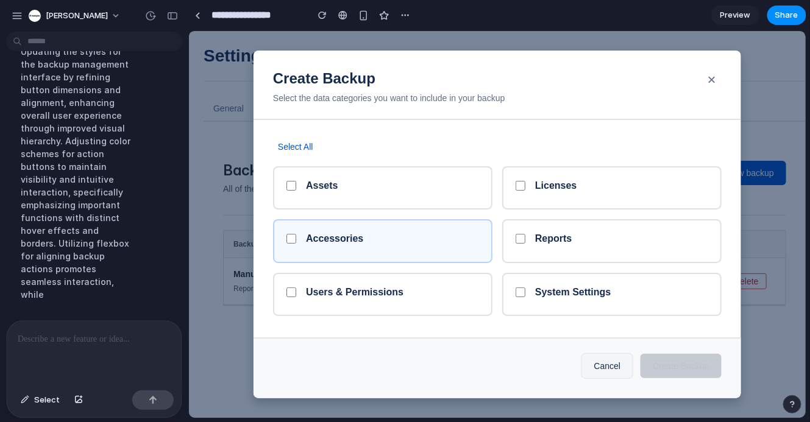
click at [476, 239] on h5 "Accessories" at bounding box center [391, 238] width 173 height 12
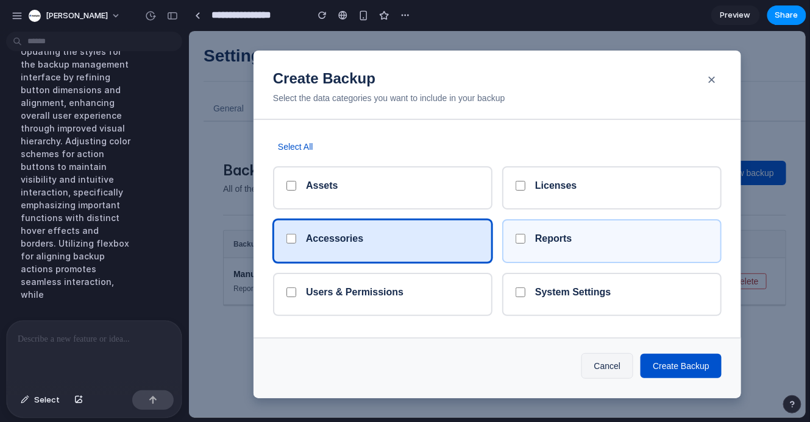
click at [551, 240] on h5 "Reports" at bounding box center [621, 238] width 173 height 12
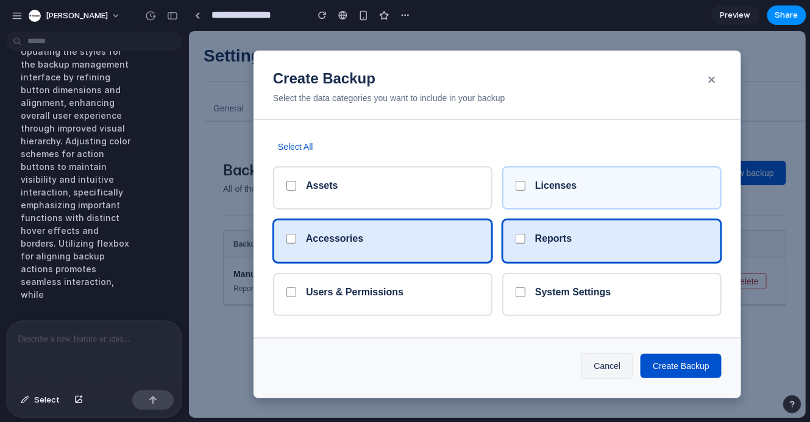
click at [551, 174] on div "Licenses" at bounding box center [611, 187] width 219 height 43
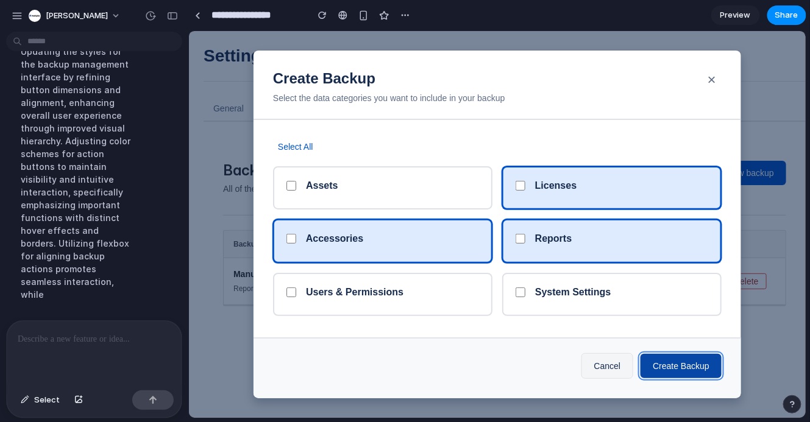
click at [661, 363] on button "Create Backup" at bounding box center [680, 365] width 81 height 24
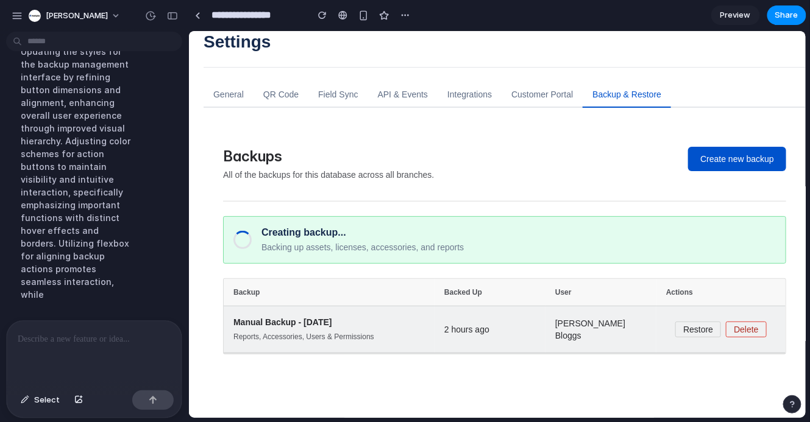
scroll to position [15, 0]
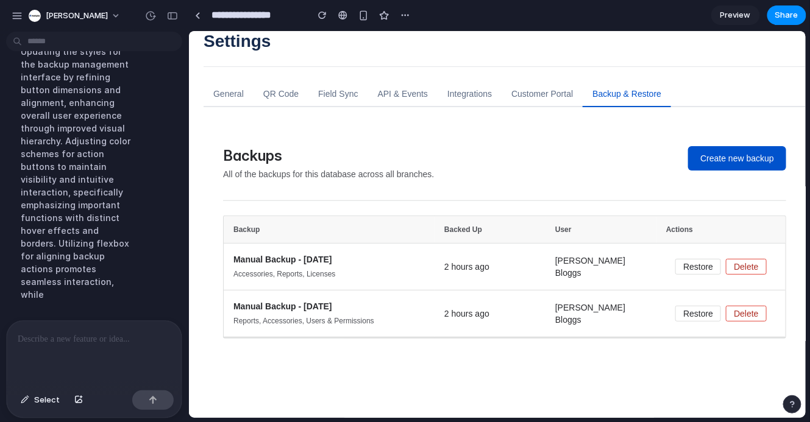
click at [117, 356] on div at bounding box center [94, 353] width 175 height 65
